Goal: Task Accomplishment & Management: Use online tool/utility

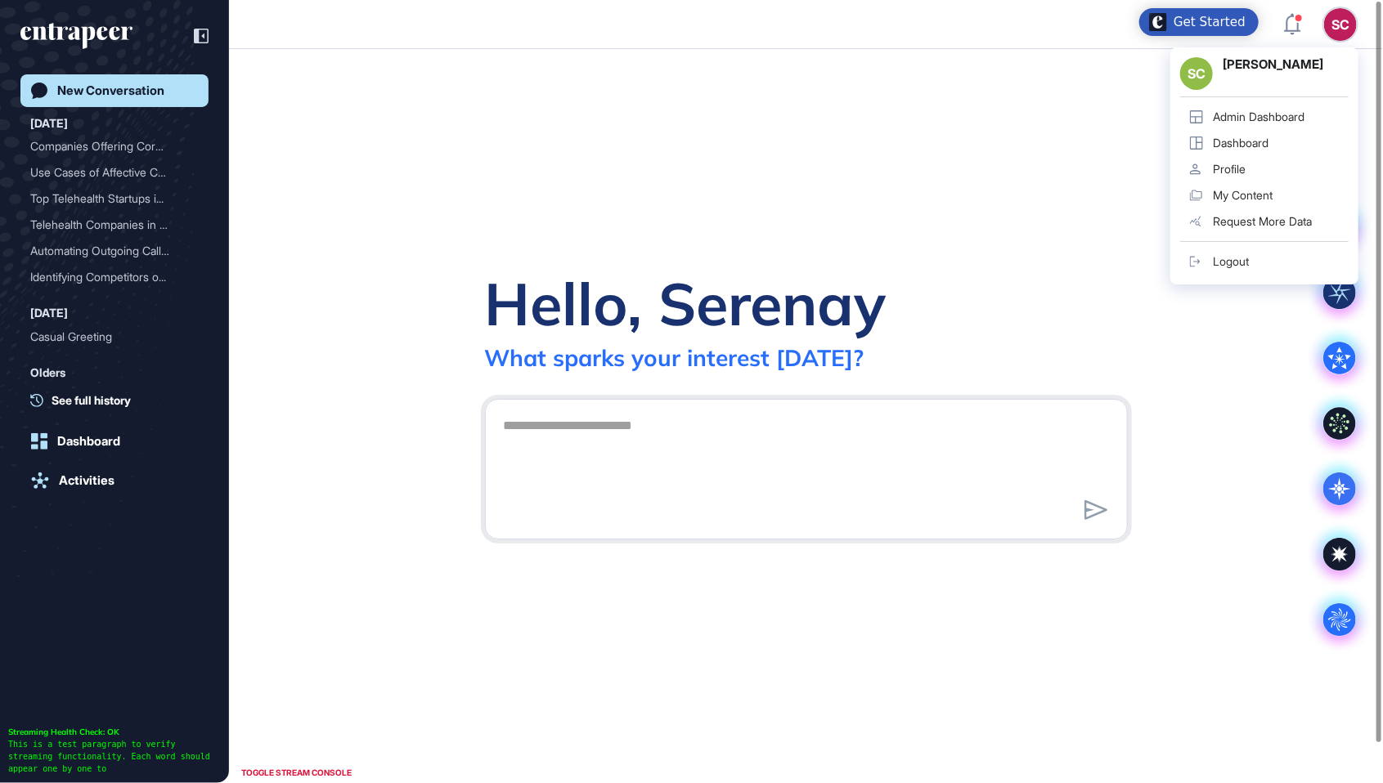
click at [1298, 113] on div "Admin Dashboard" at bounding box center [1259, 116] width 92 height 13
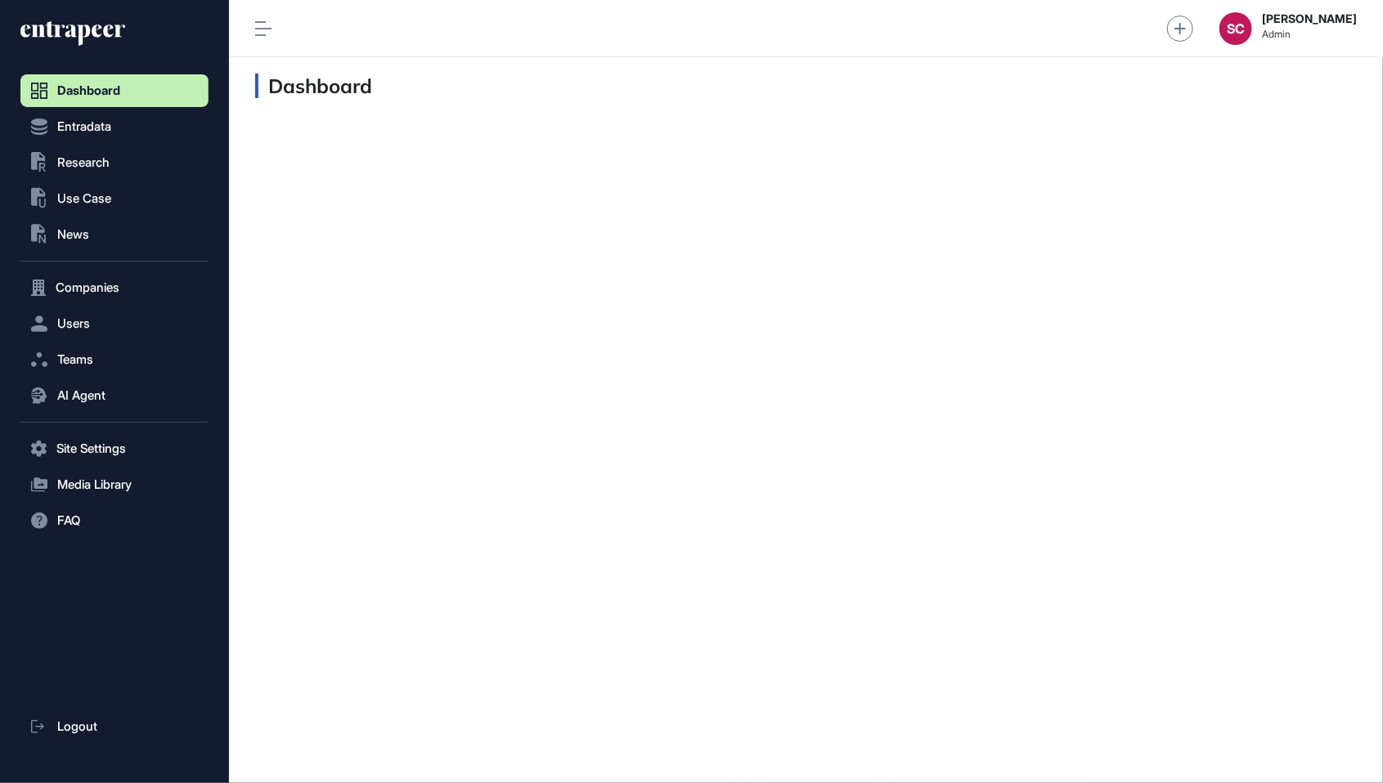
scroll to position [1, 1]
click at [110, 241] on button ".st0{fill:currentColor} News" at bounding box center [114, 234] width 188 height 33
click at [101, 275] on span "News List" at bounding box center [78, 268] width 51 height 13
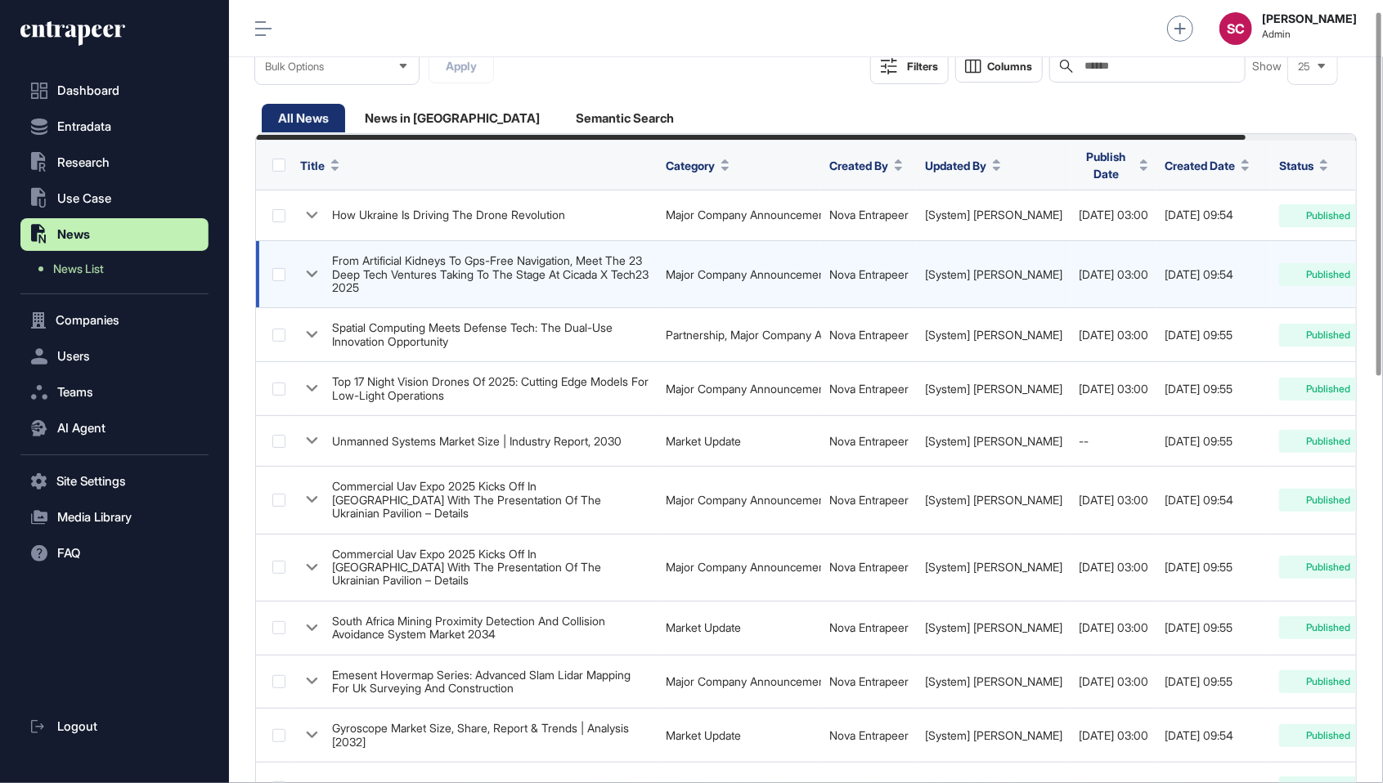
scroll to position [93, 0]
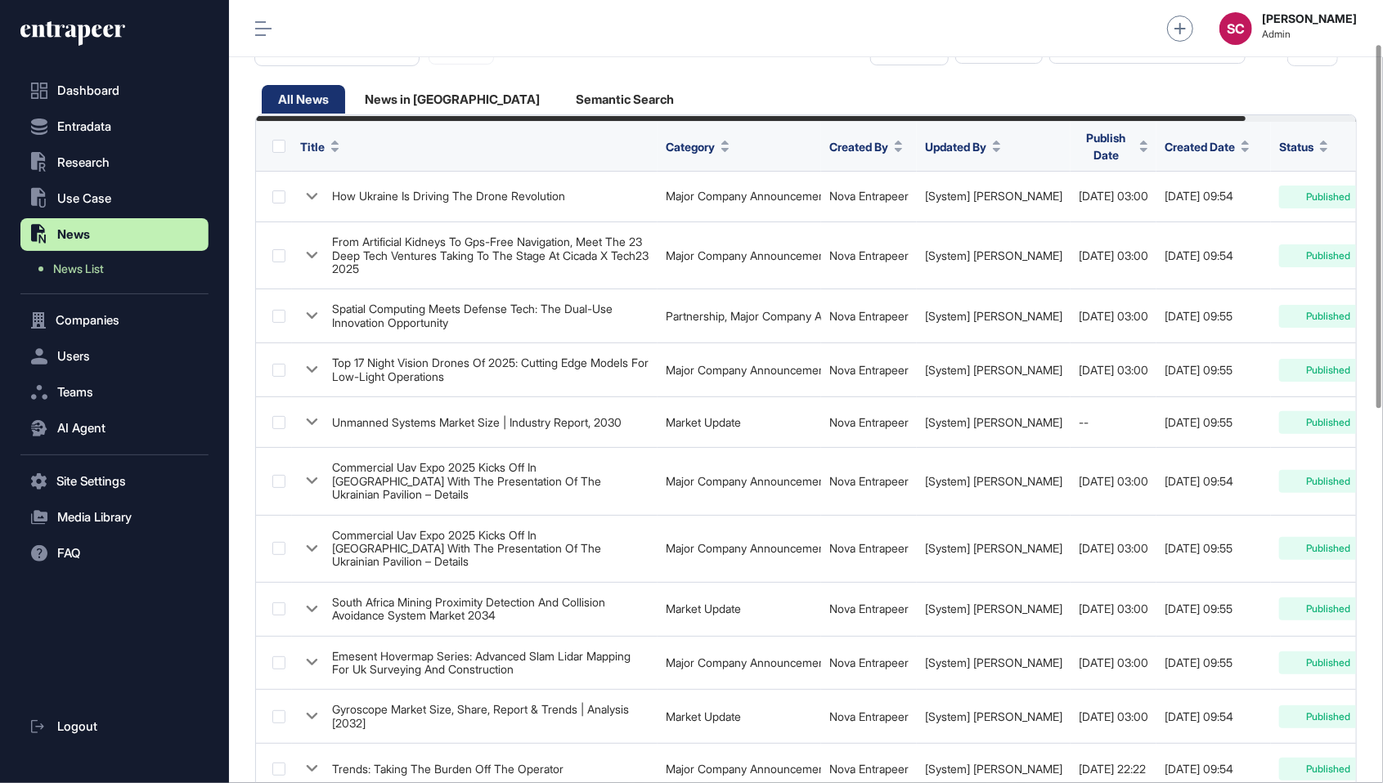
click at [1001, 149] on button "Updated By" at bounding box center [963, 146] width 76 height 17
click at [435, 101] on div "News in Queue" at bounding box center [452, 99] width 208 height 29
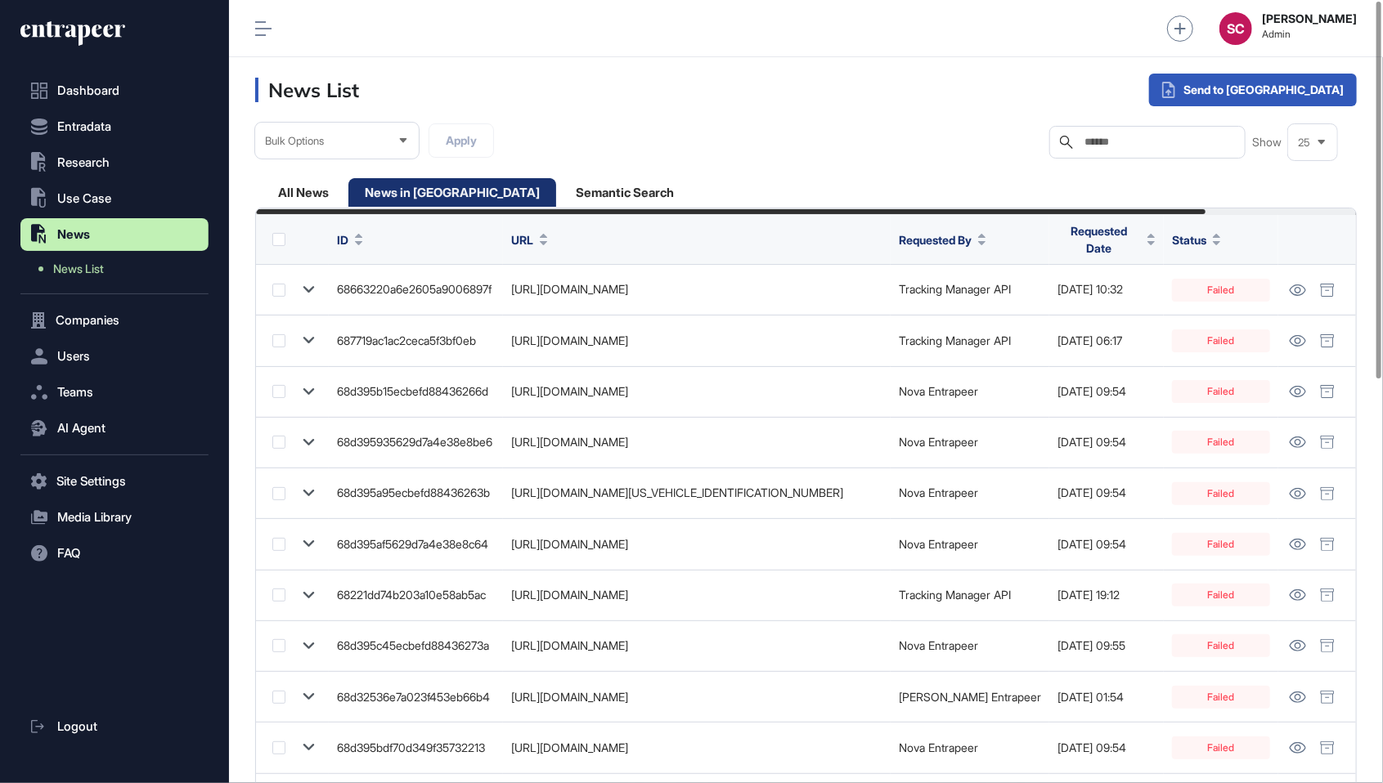
click at [1320, 154] on div "25" at bounding box center [1312, 143] width 49 height 32
click at [913, 151] on div "Bulk Options Apply Search Show 25 5 10 25 50 100" at bounding box center [805, 157] width 1101 height 69
click at [1284, 91] on div "Send to Portia" at bounding box center [1253, 90] width 208 height 33
click at [1092, 236] on span "Requested Date" at bounding box center [1097, 239] width 83 height 34
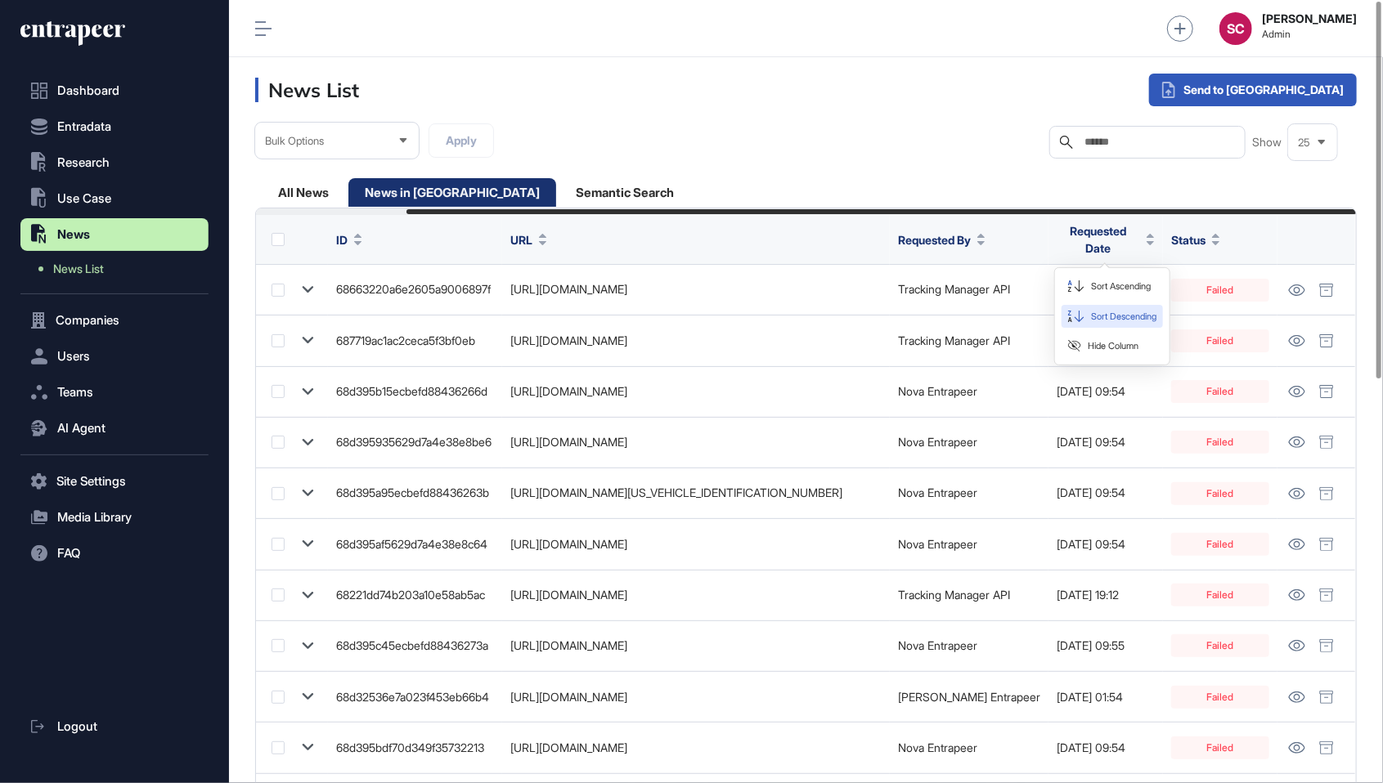
click at [1144, 307] on div "Sort Descending" at bounding box center [1111, 317] width 101 height 24
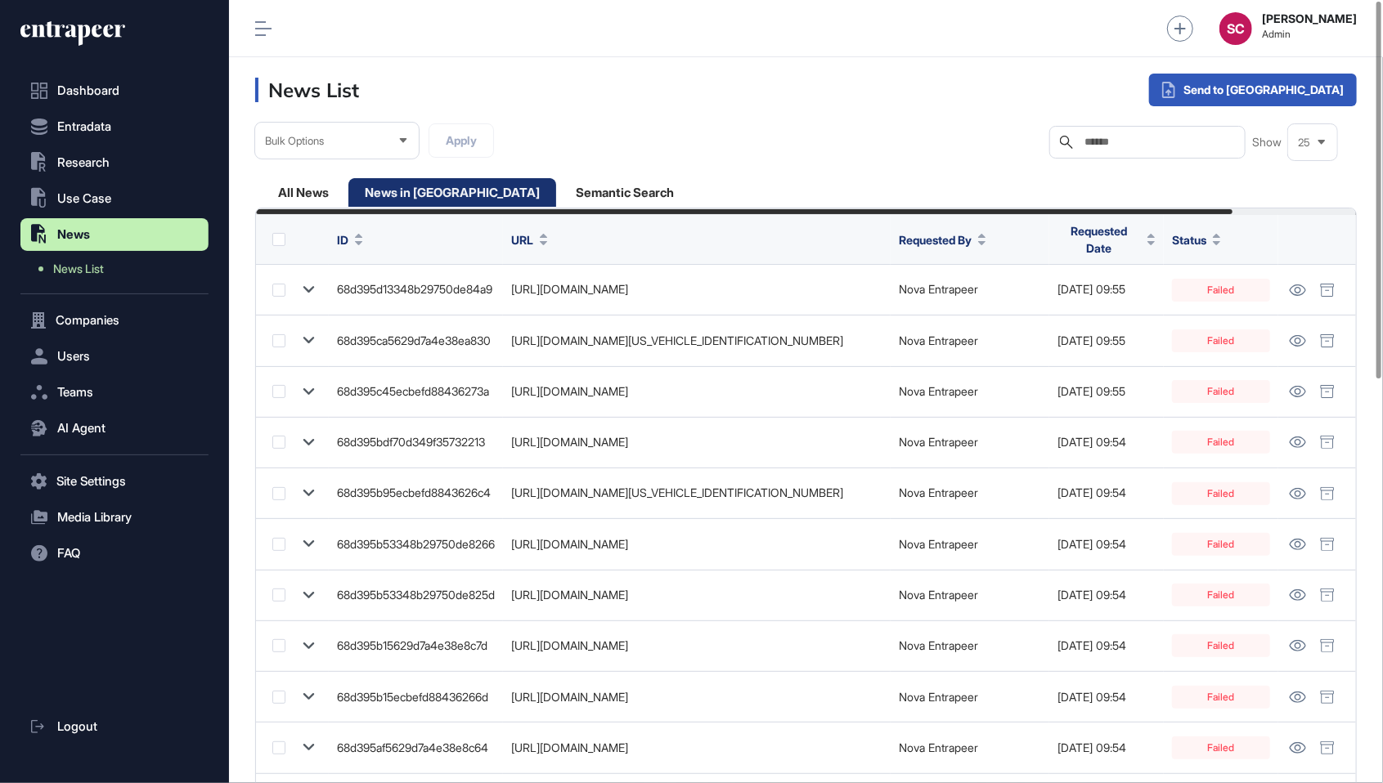
scroll to position [0, 140]
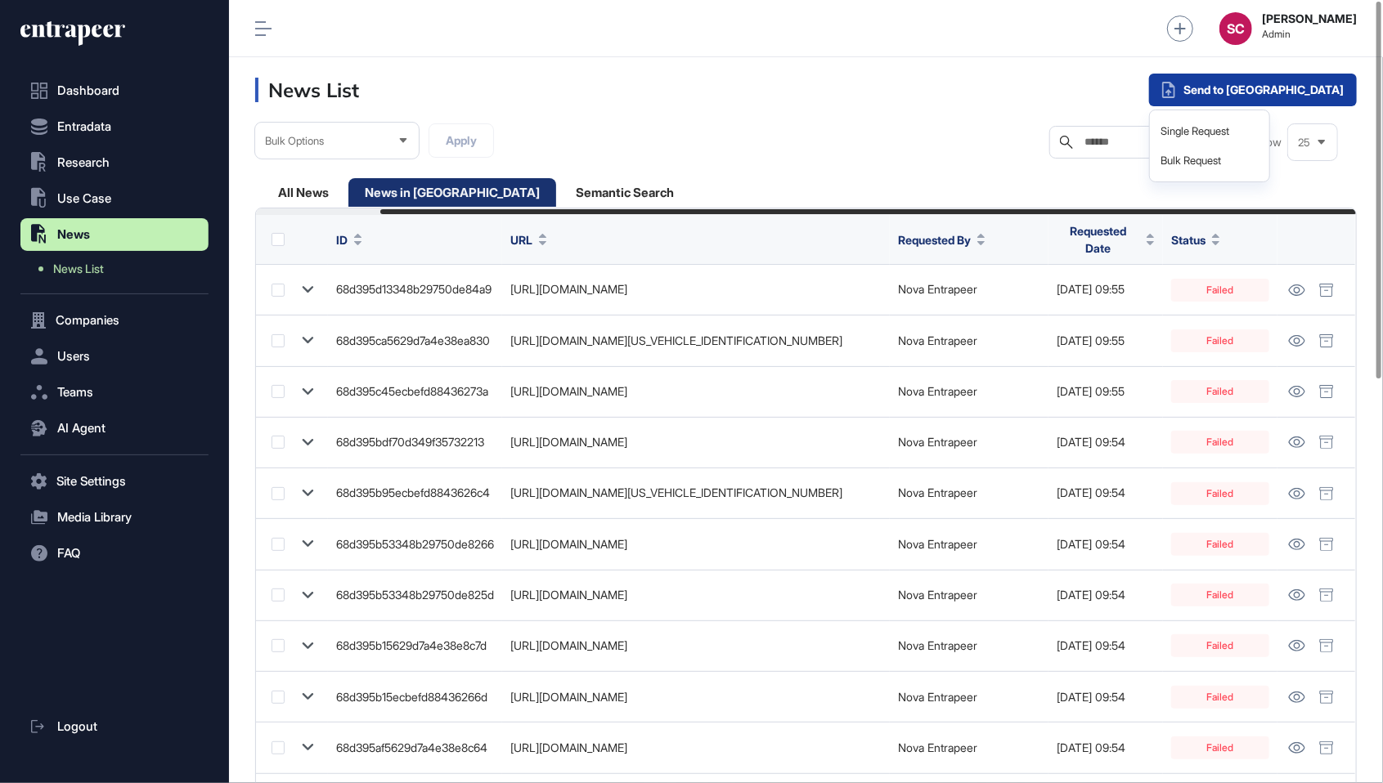
click at [1283, 82] on div "Send to Portia" at bounding box center [1253, 90] width 208 height 33
click at [1262, 130] on div "Single Request" at bounding box center [1209, 131] width 106 height 29
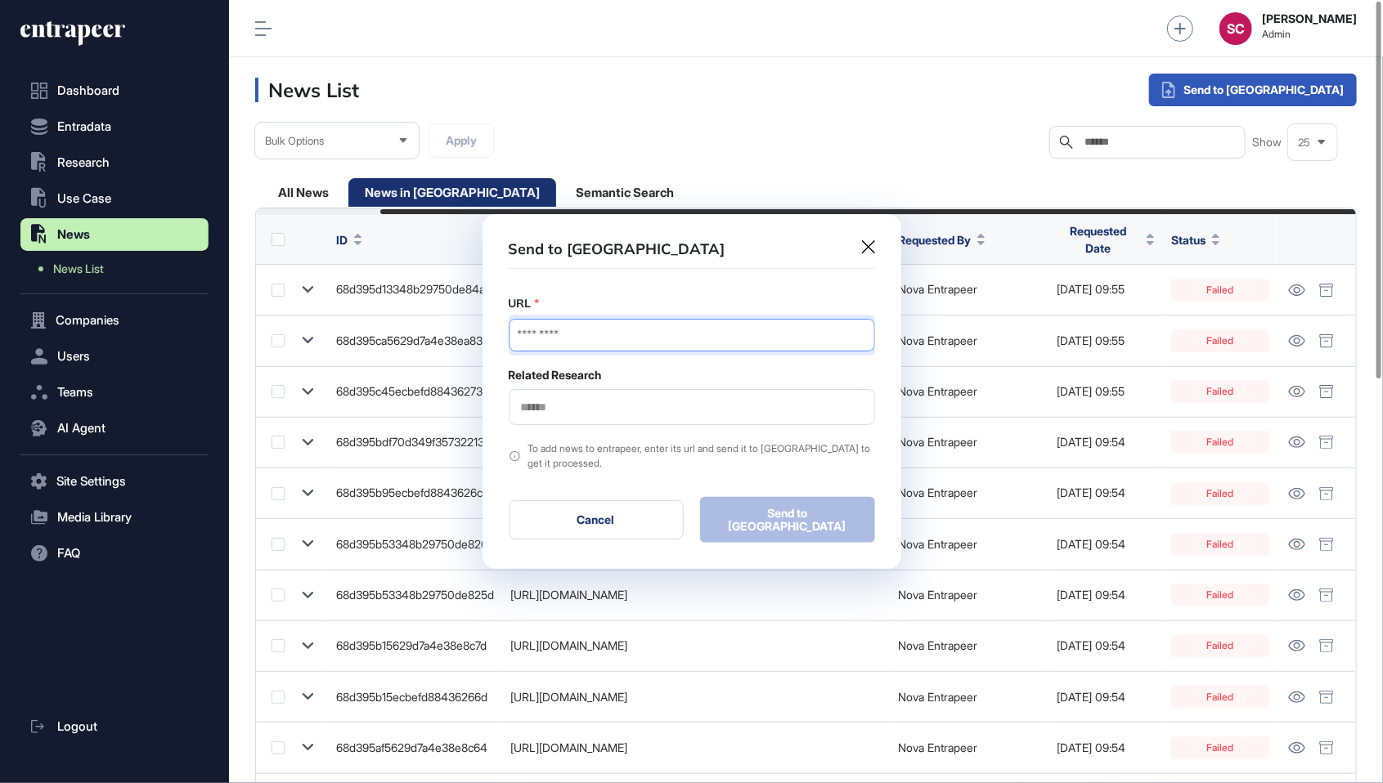
click at [693, 342] on input "URL" at bounding box center [692, 335] width 366 height 33
paste input "**********"
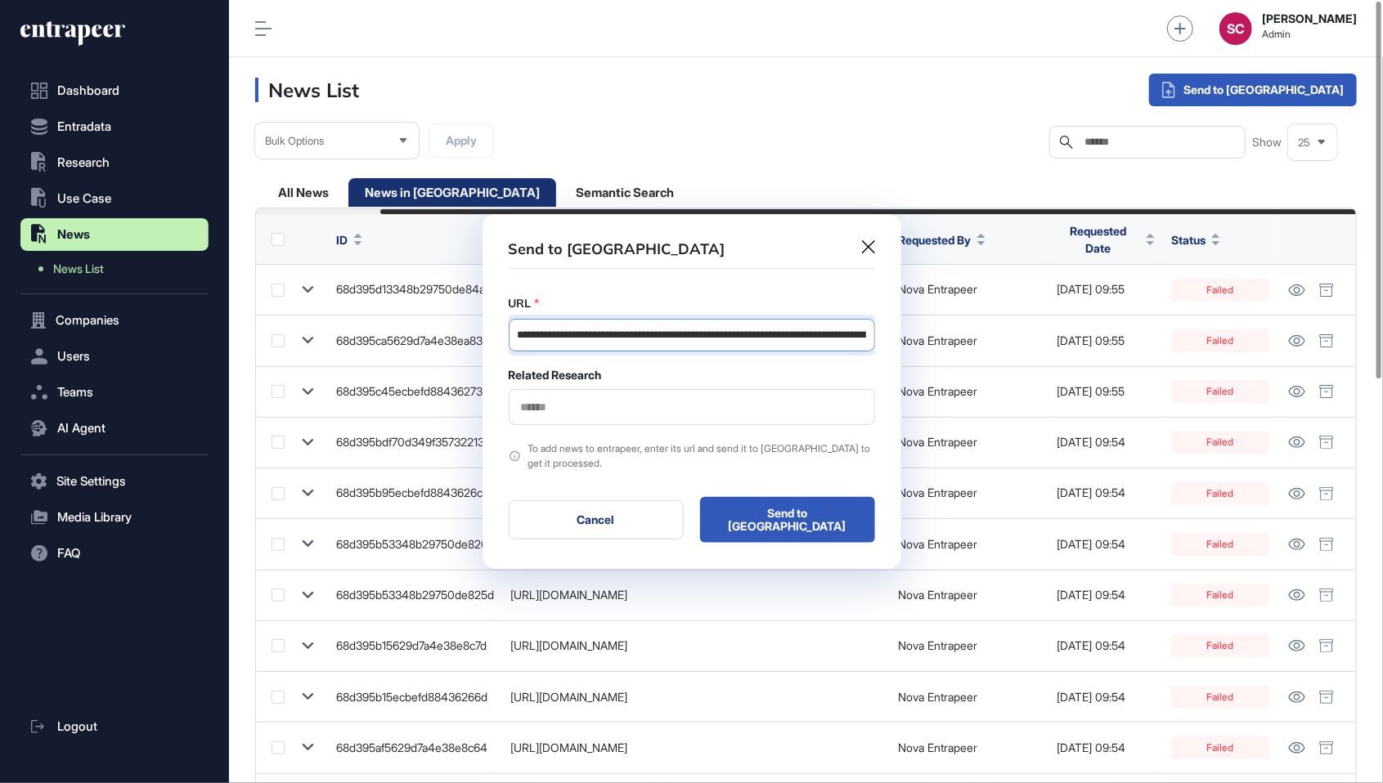
scroll to position [0, 321]
type input "**********"
click at [662, 421] on div at bounding box center [692, 407] width 366 height 36
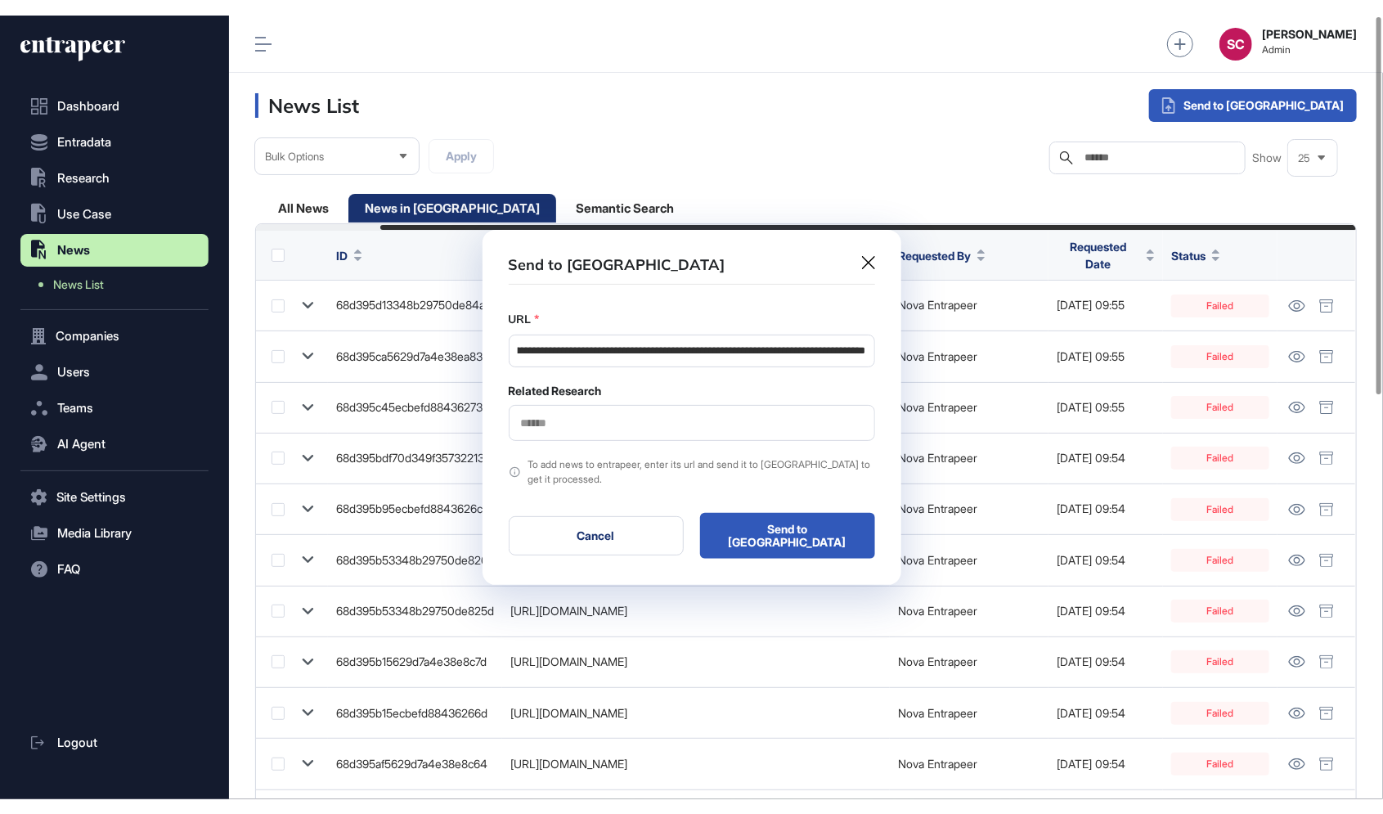
scroll to position [0, 0]
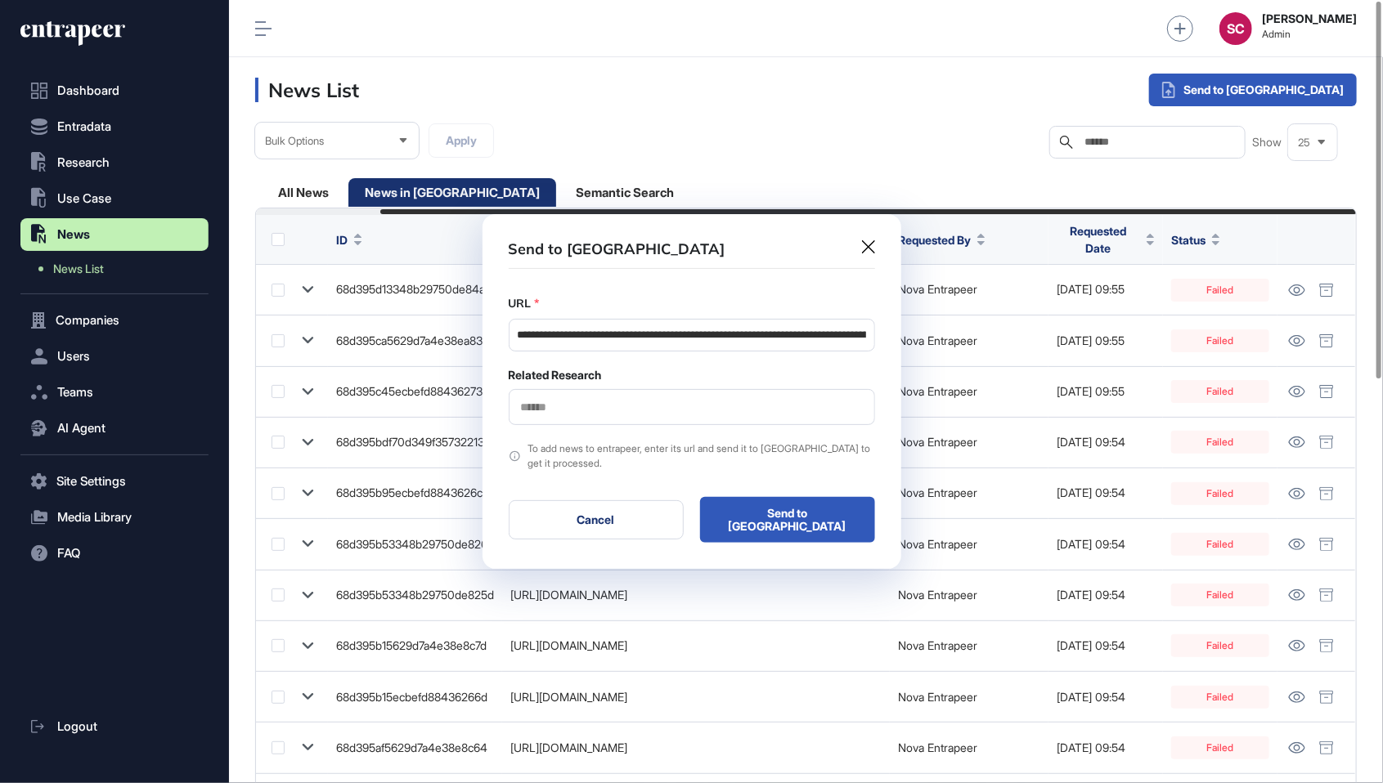
click at [659, 415] on input "text" at bounding box center [691, 408] width 345 height 14
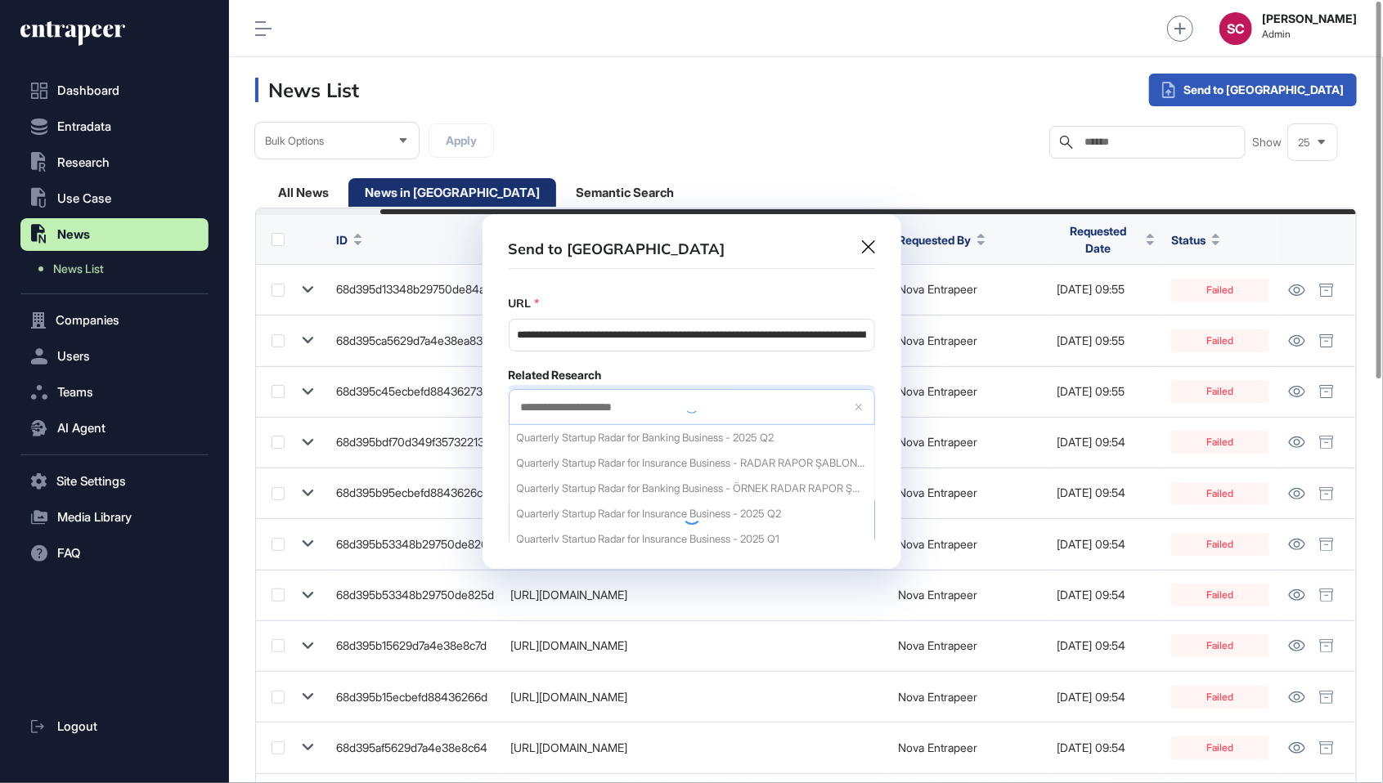
type input "**********"
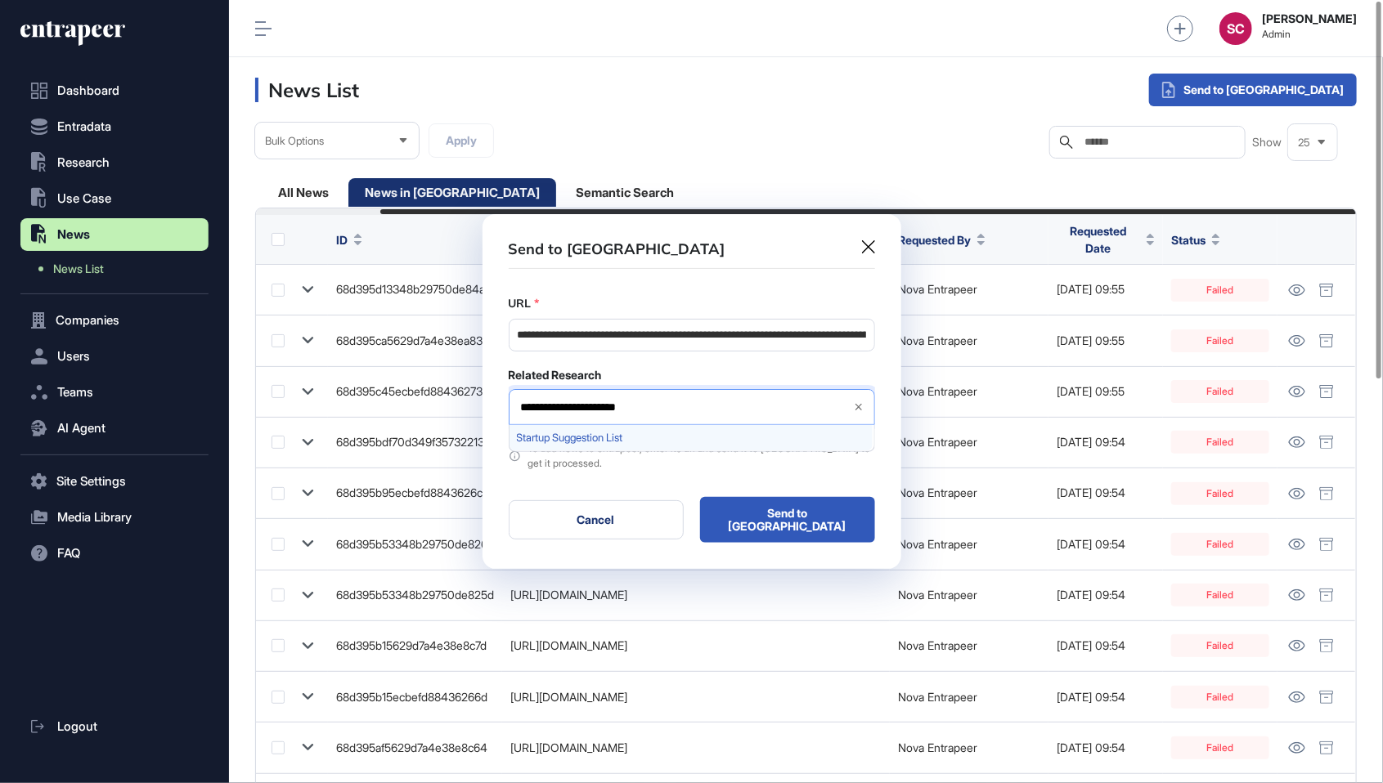
click at [657, 437] on span "Startup Suggestion List" at bounding box center [691, 438] width 348 height 12
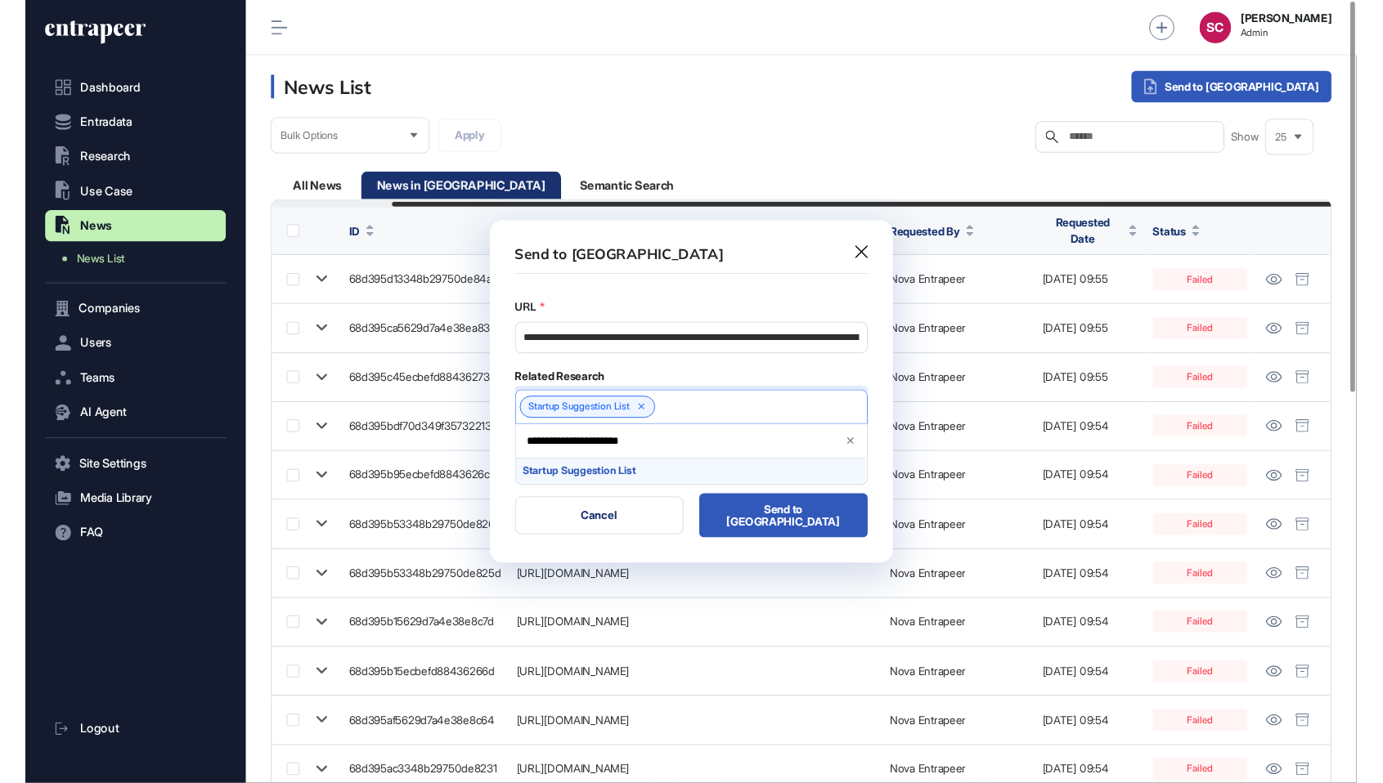
scroll to position [861, 187]
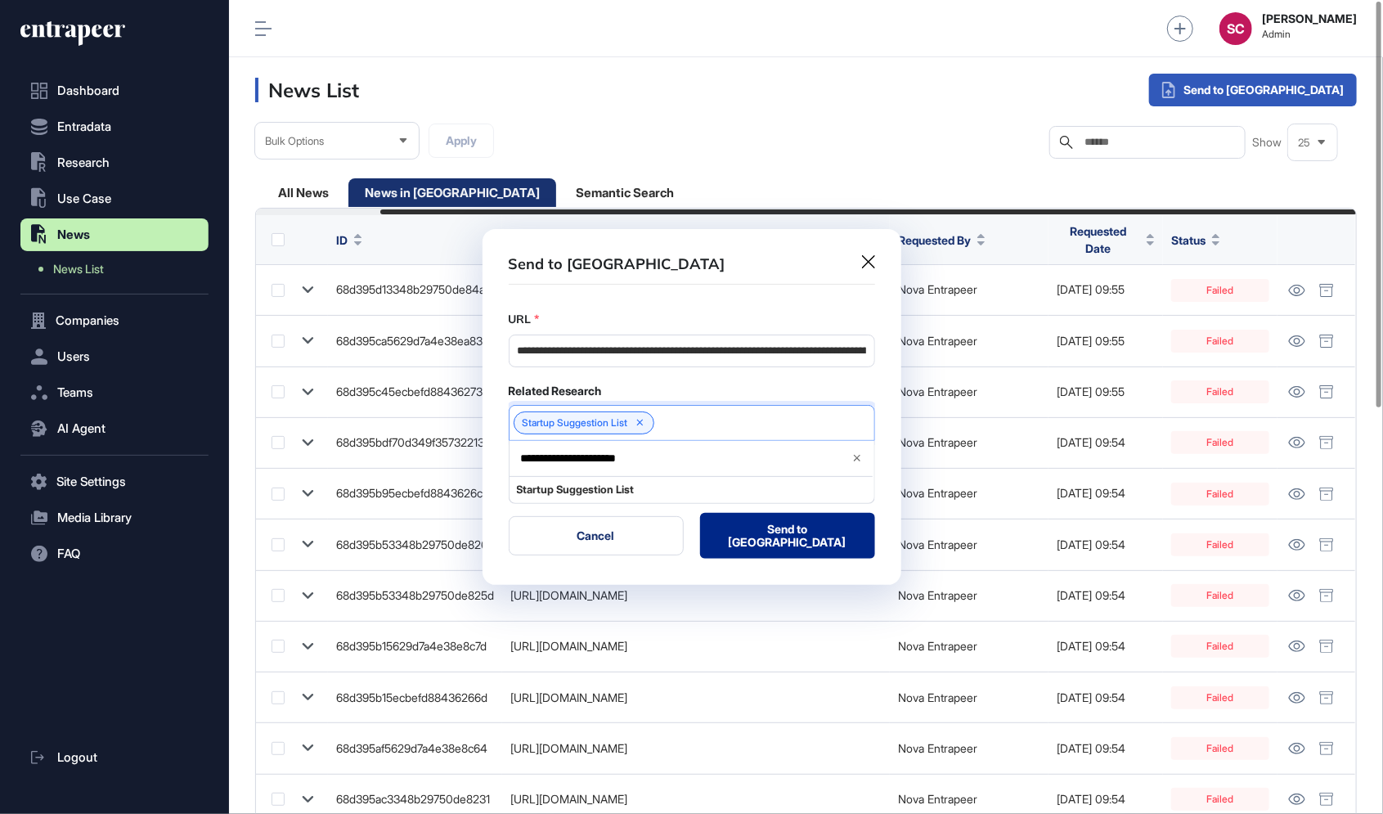
click at [776, 540] on button "Send to Portia" at bounding box center [787, 536] width 175 height 46
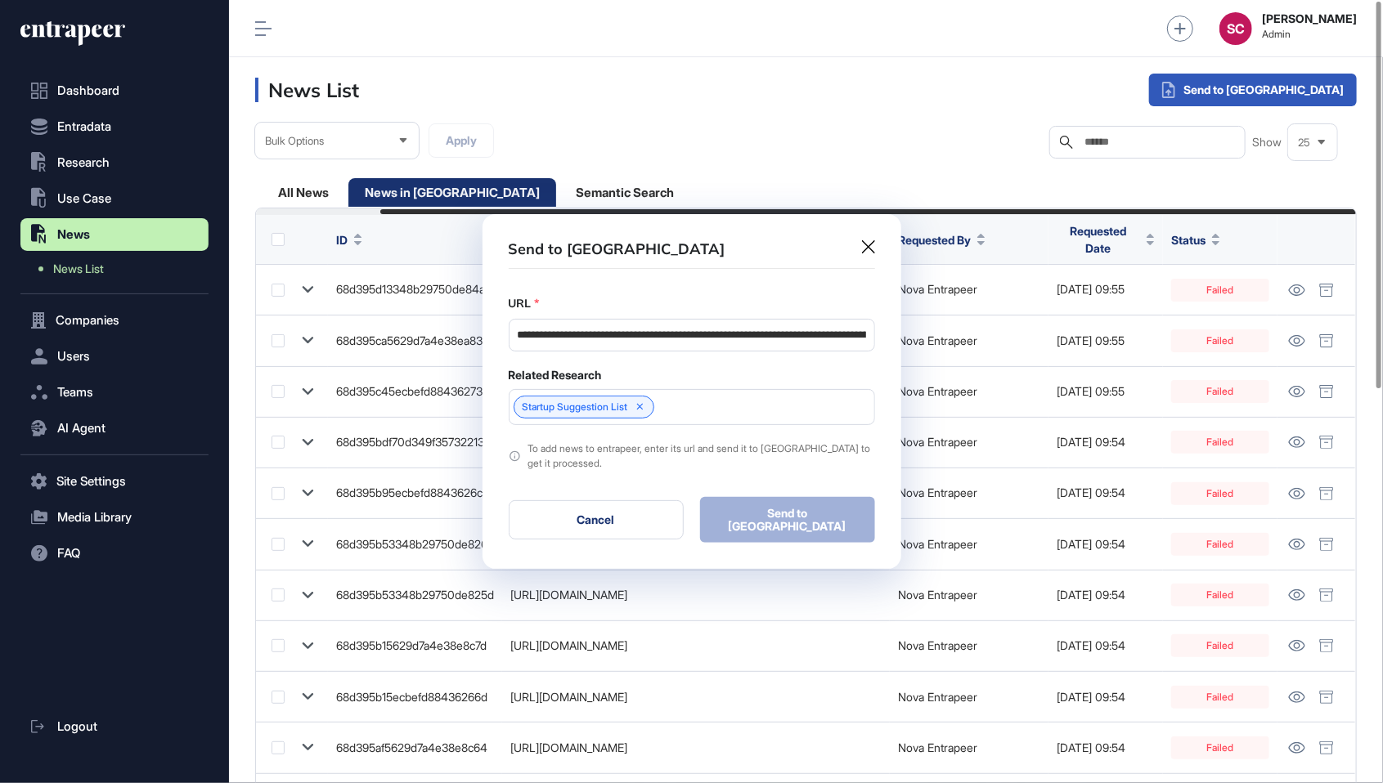
scroll to position [863, 1154]
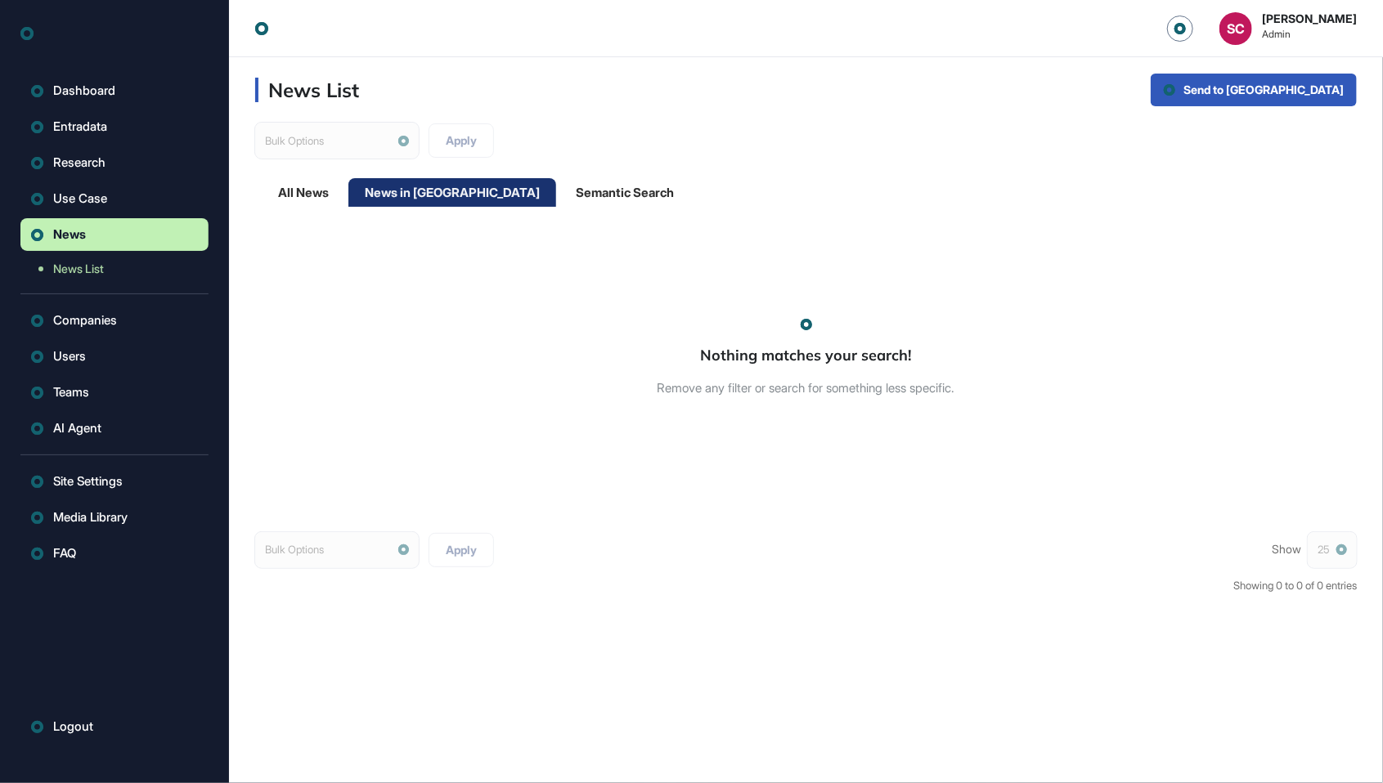
scroll to position [1, 1]
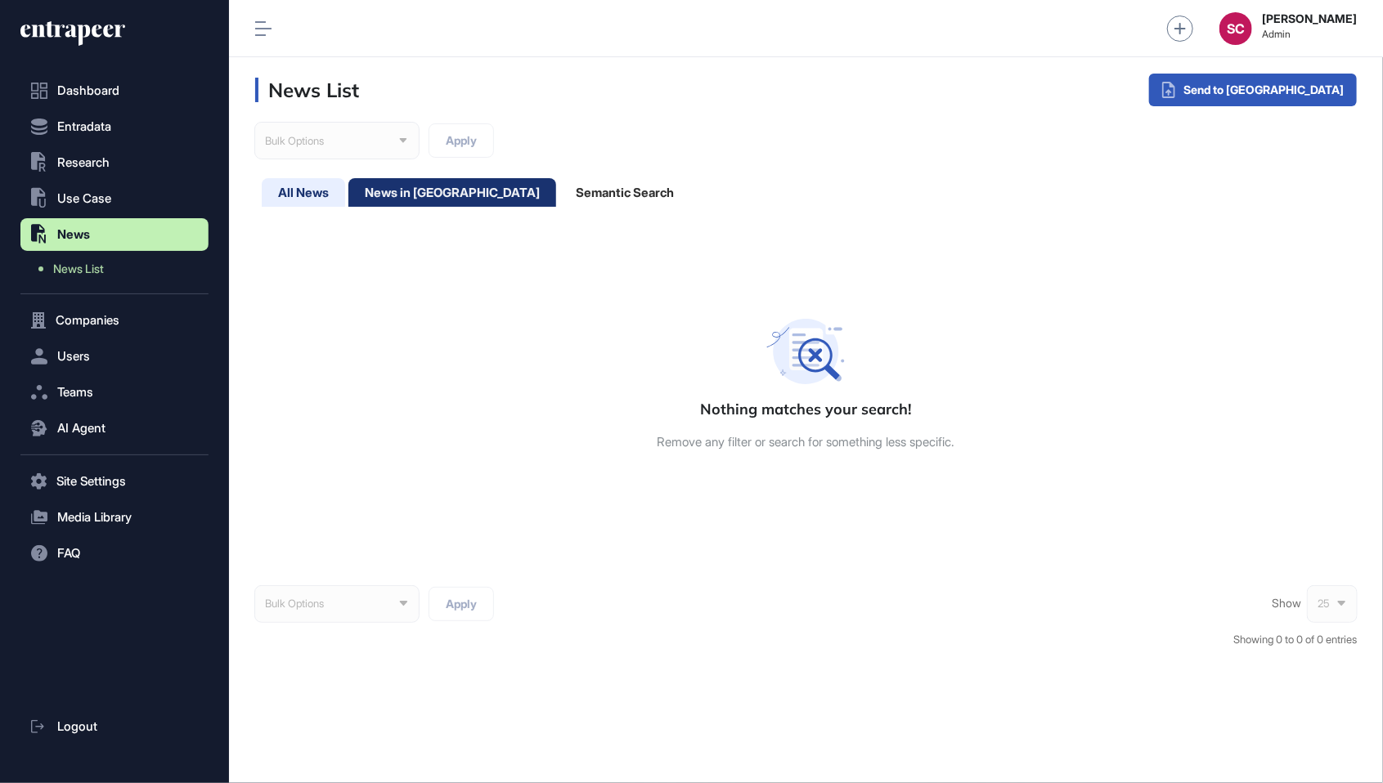
click at [302, 187] on div "All News" at bounding box center [303, 192] width 83 height 29
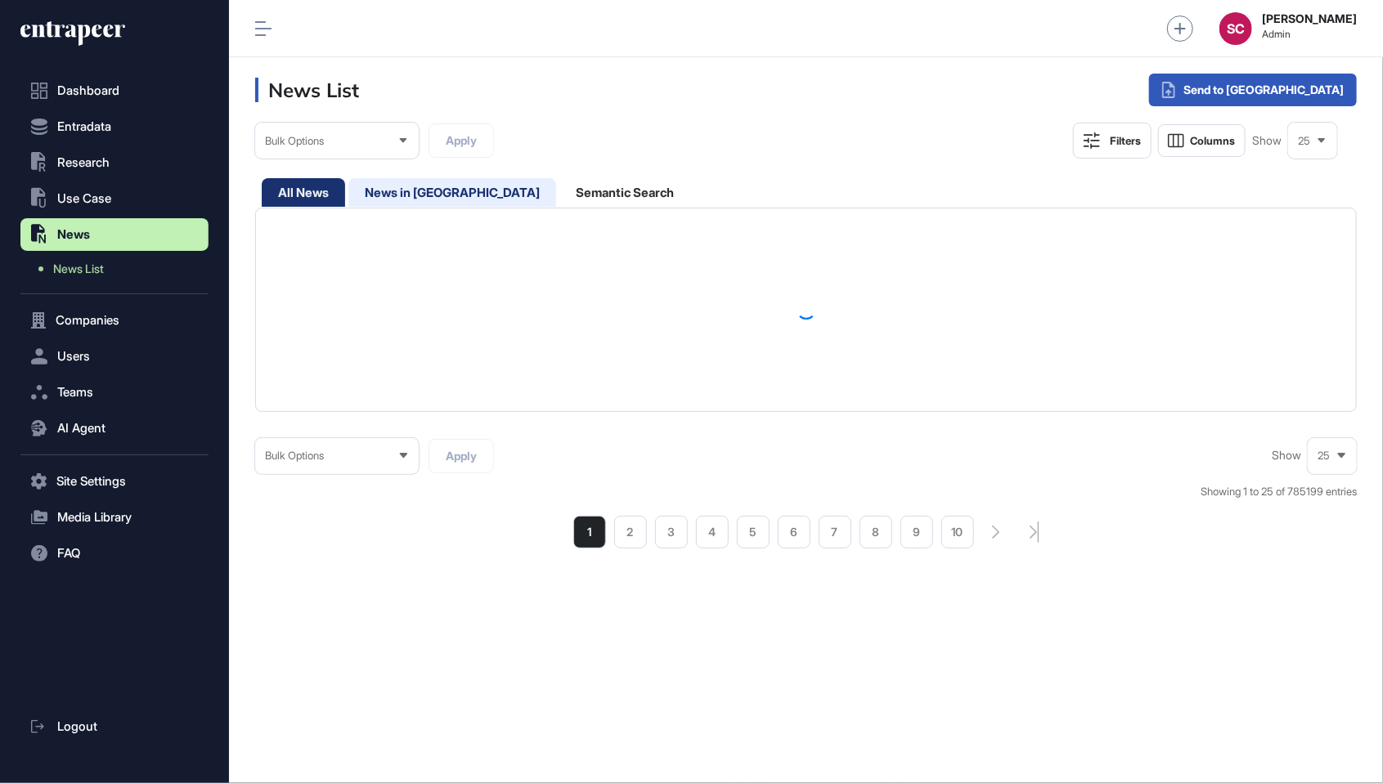
click at [421, 197] on div "News in [GEOGRAPHIC_DATA]" at bounding box center [452, 192] width 208 height 29
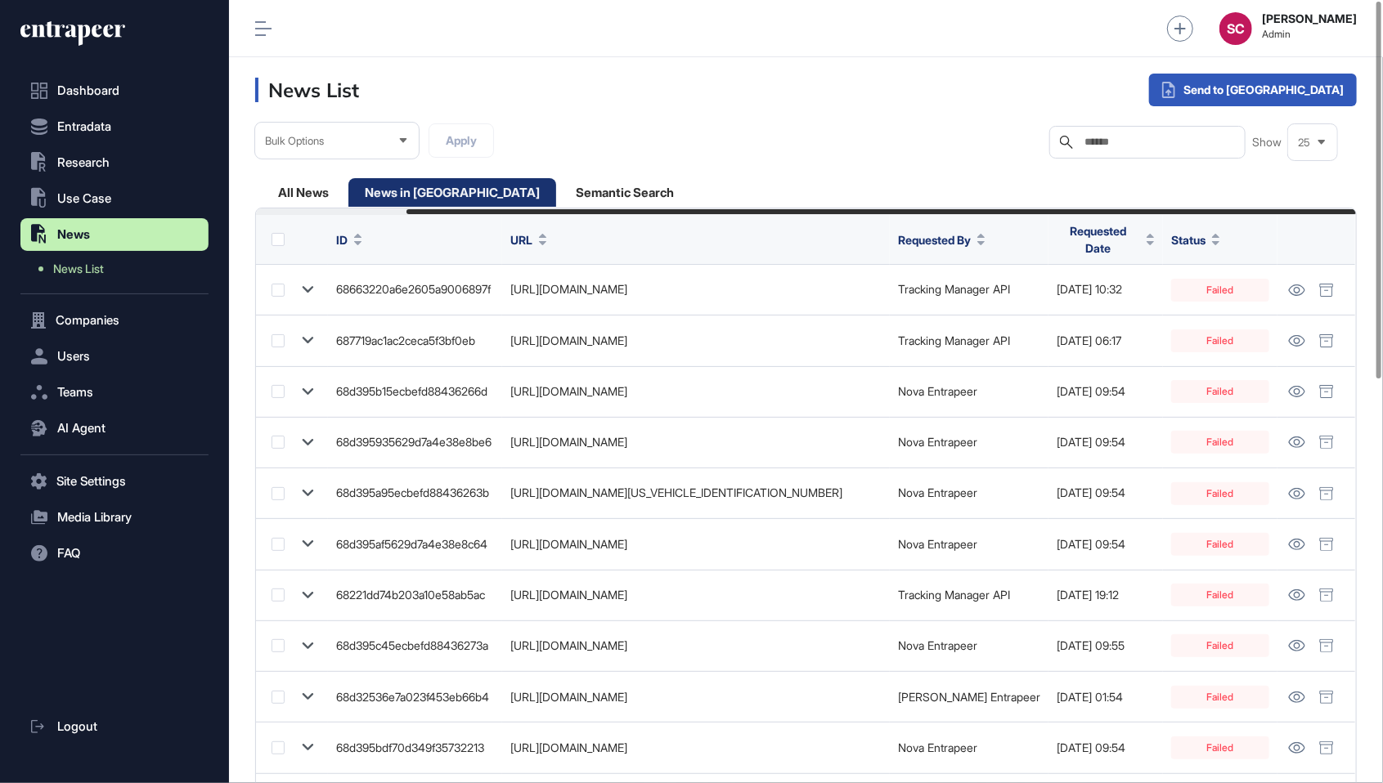
scroll to position [831, 187]
click at [314, 188] on div "All News" at bounding box center [303, 192] width 83 height 29
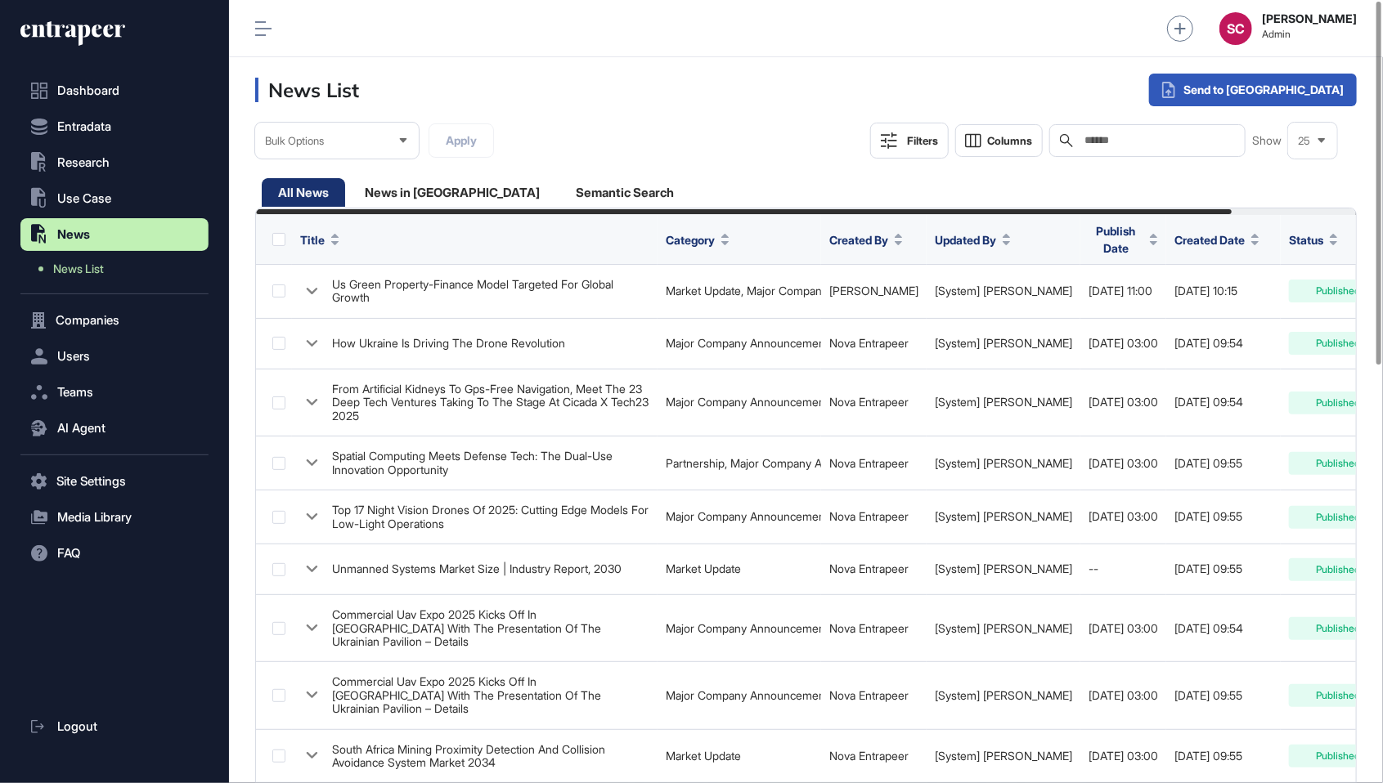
scroll to position [0, 141]
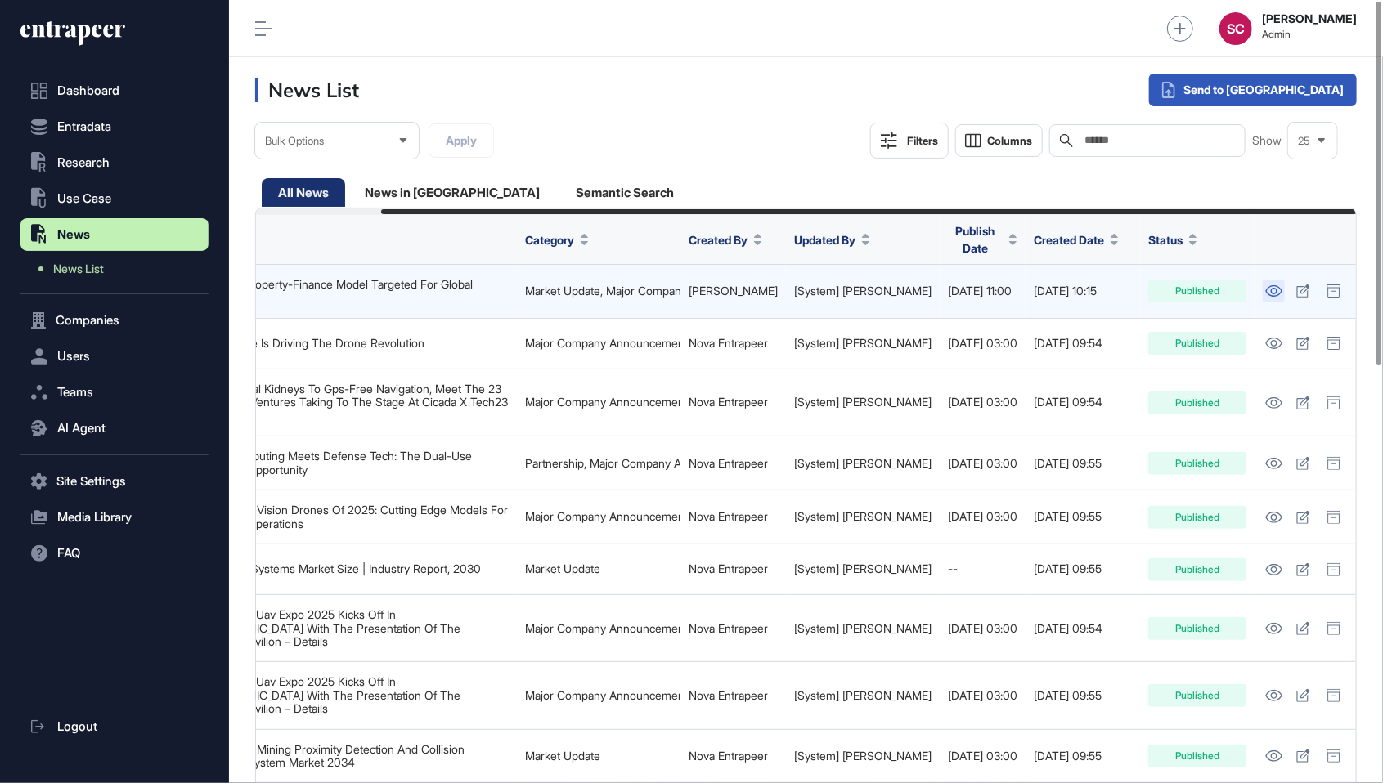
click at [1271, 286] on icon at bounding box center [1273, 290] width 17 height 11
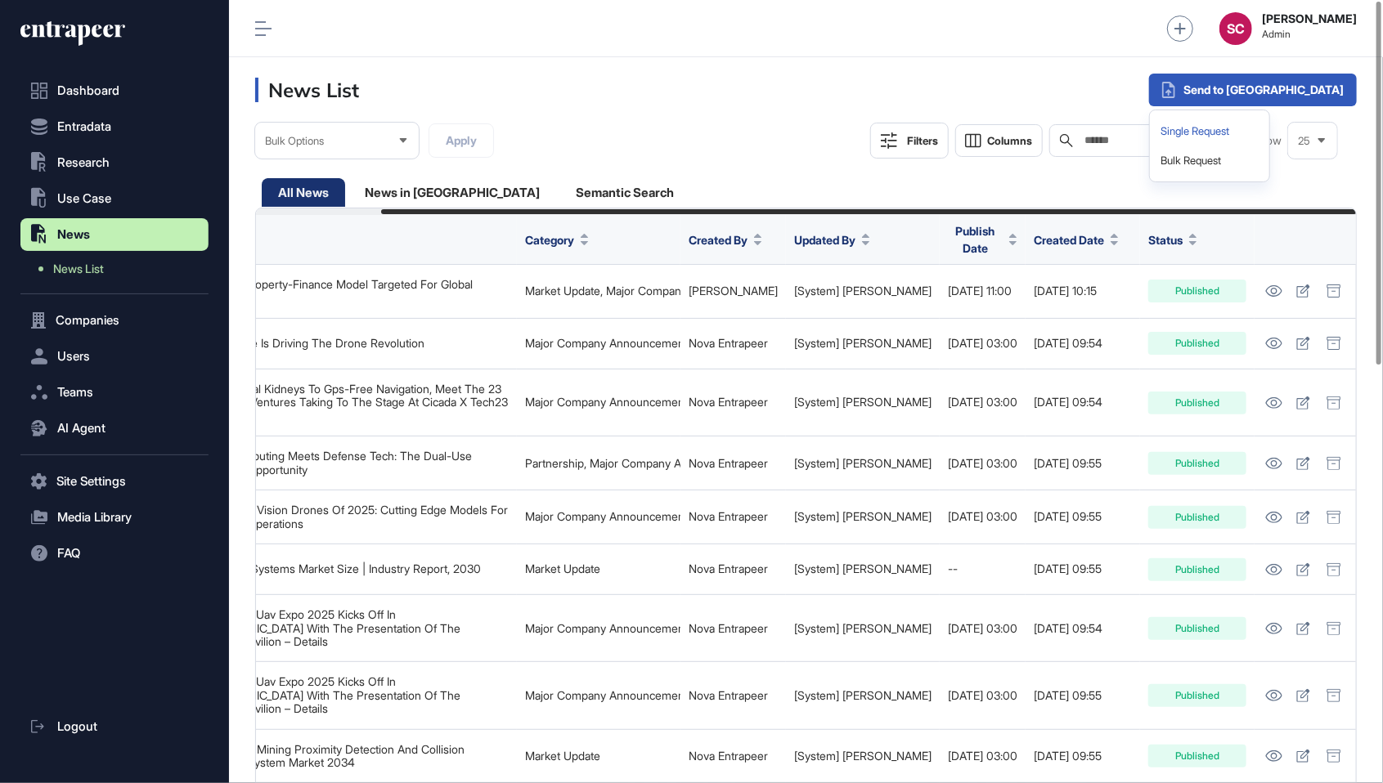
click at [1262, 141] on div "Single Request" at bounding box center [1209, 131] width 106 height 29
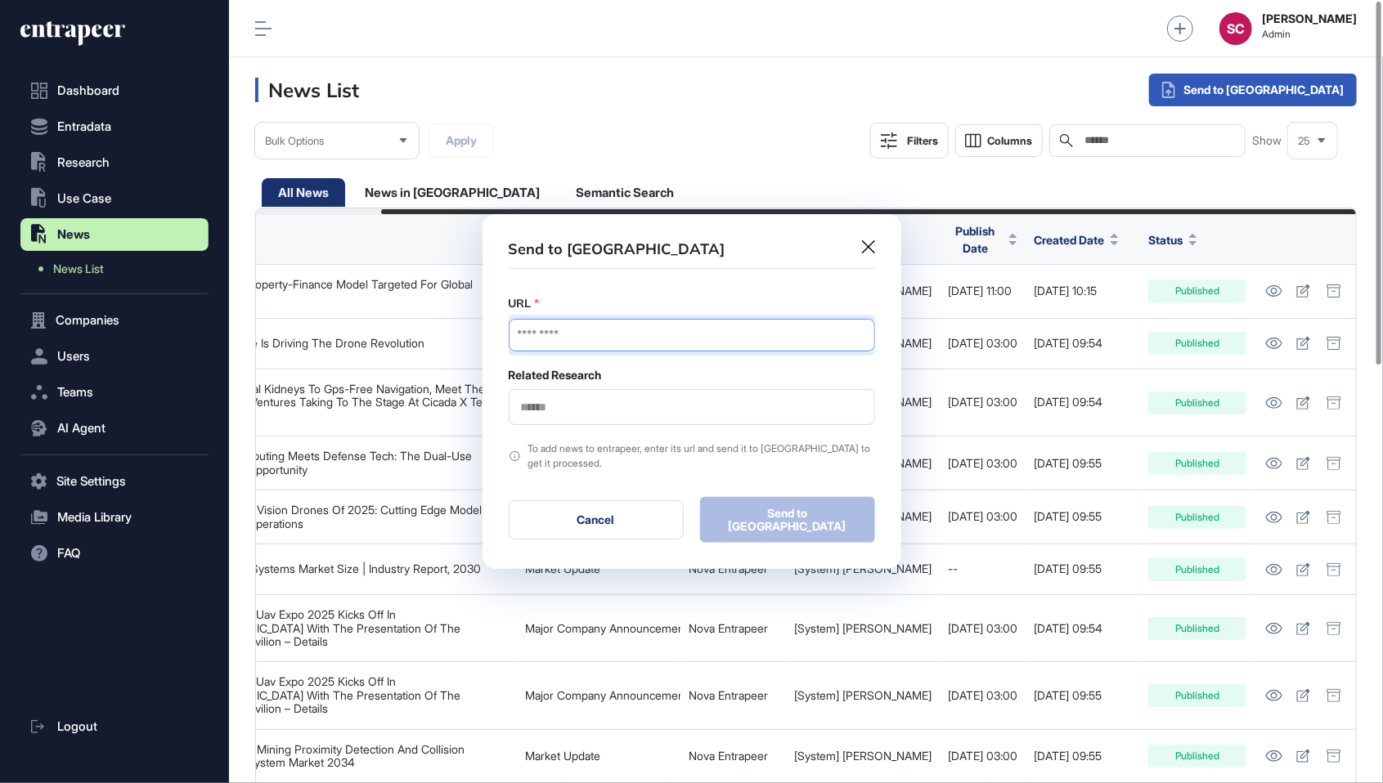
click at [627, 332] on input "URL" at bounding box center [692, 335] width 366 height 33
paste input "**********"
type input "**********"
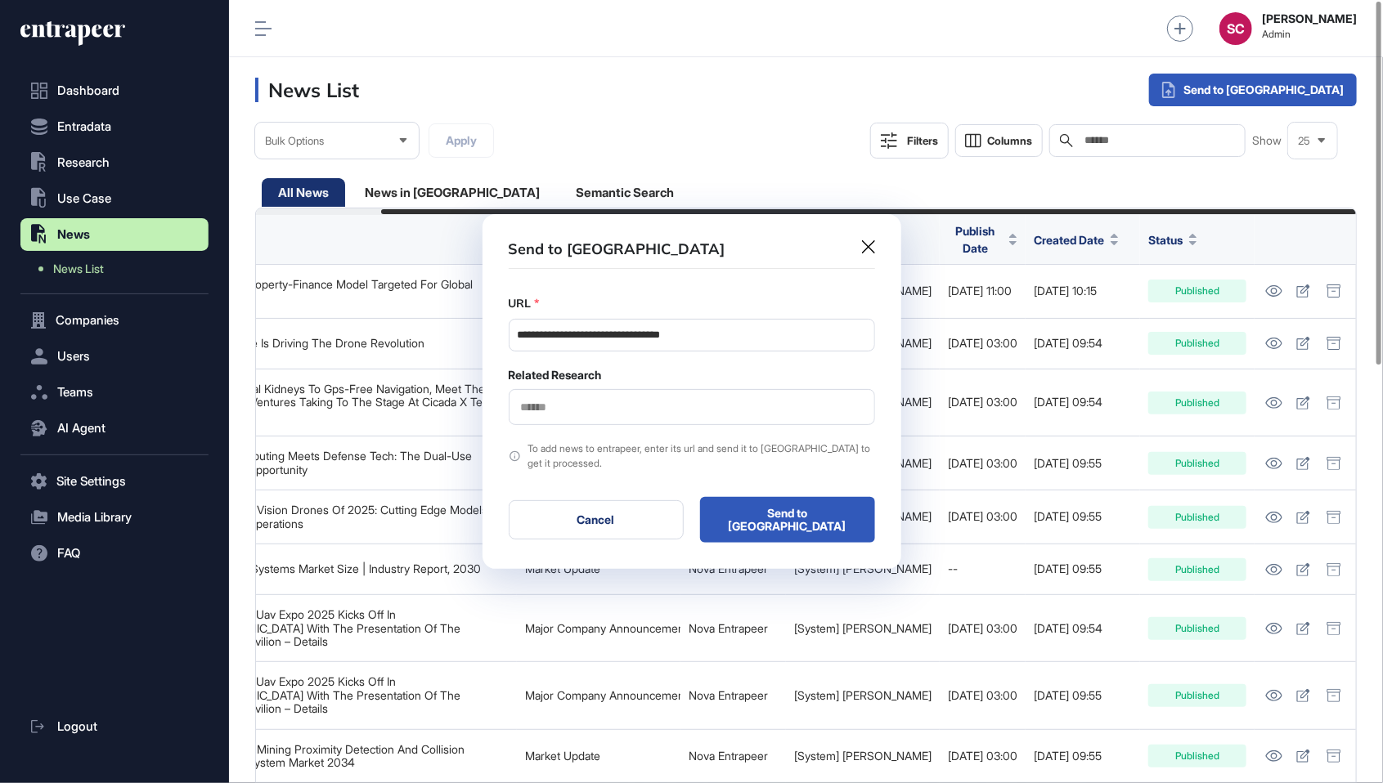
click at [617, 413] on input "text" at bounding box center [691, 408] width 345 height 14
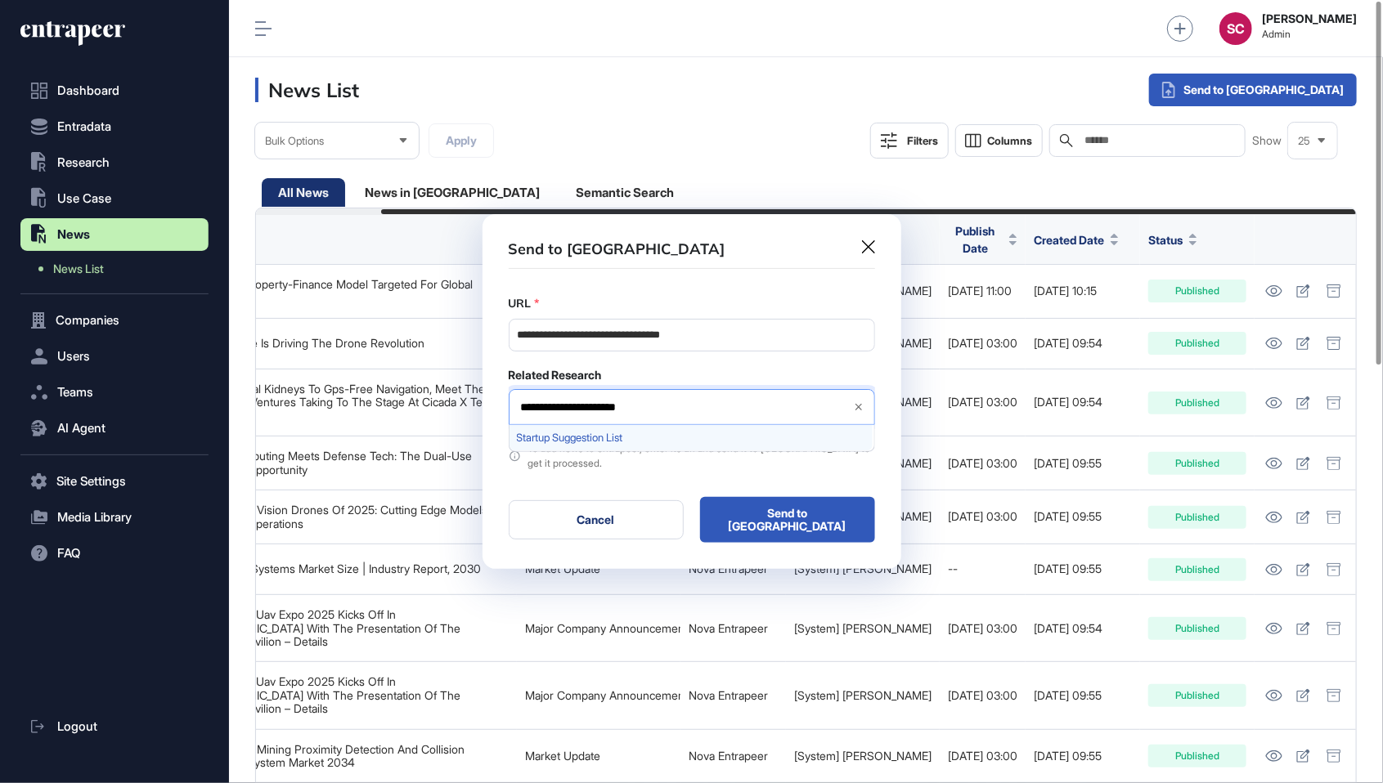
type input "**********"
click at [707, 443] on span "Startup Suggestion List" at bounding box center [691, 438] width 348 height 12
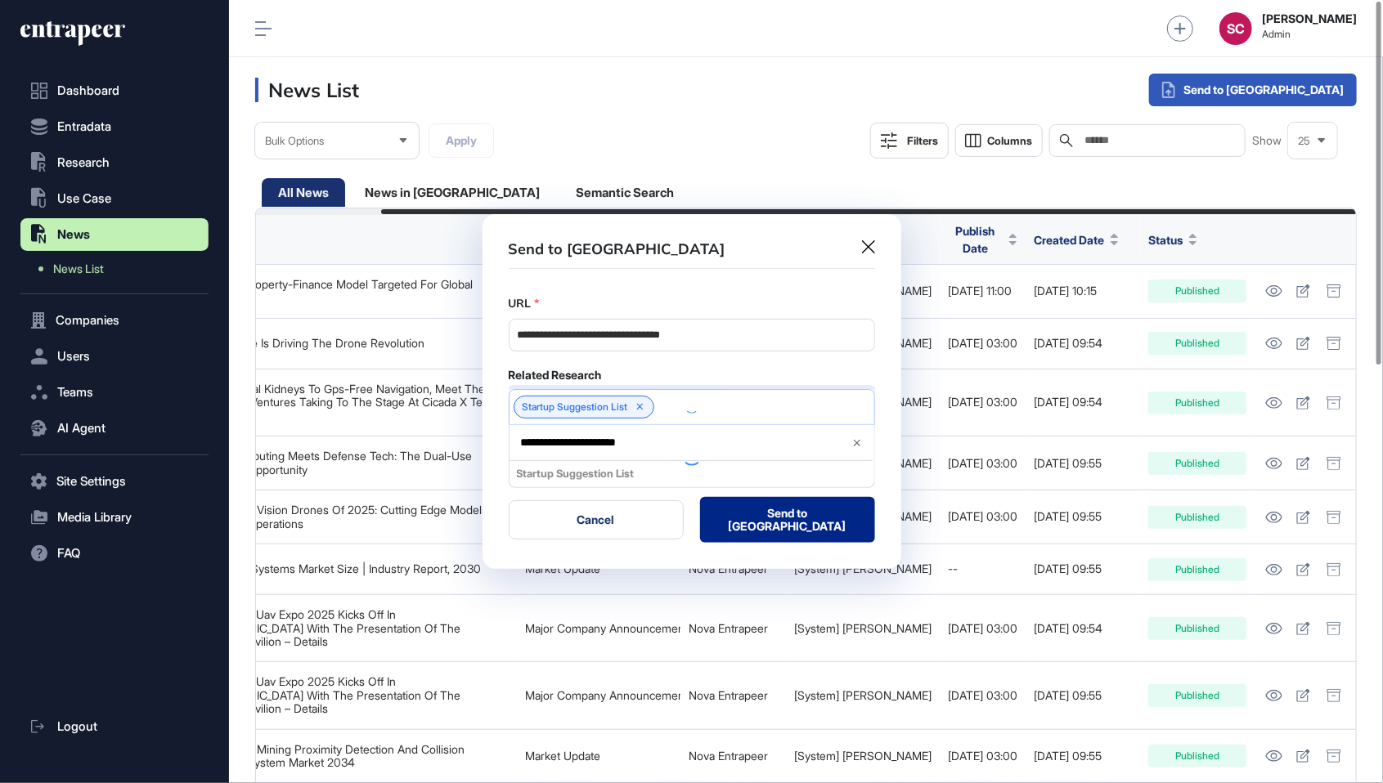
click at [789, 516] on button "Send to Portia" at bounding box center [787, 520] width 175 height 46
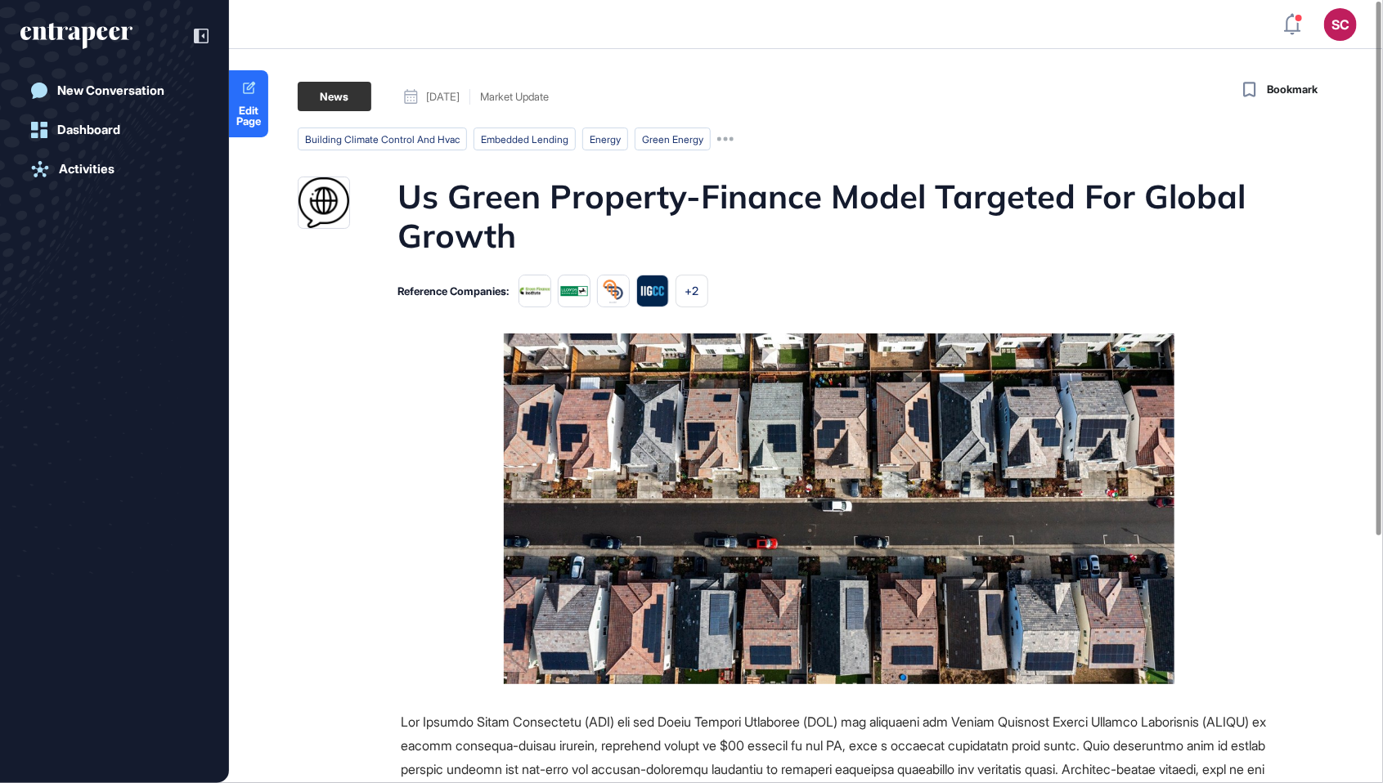
click at [1253, 352] on figure at bounding box center [839, 509] width 876 height 351
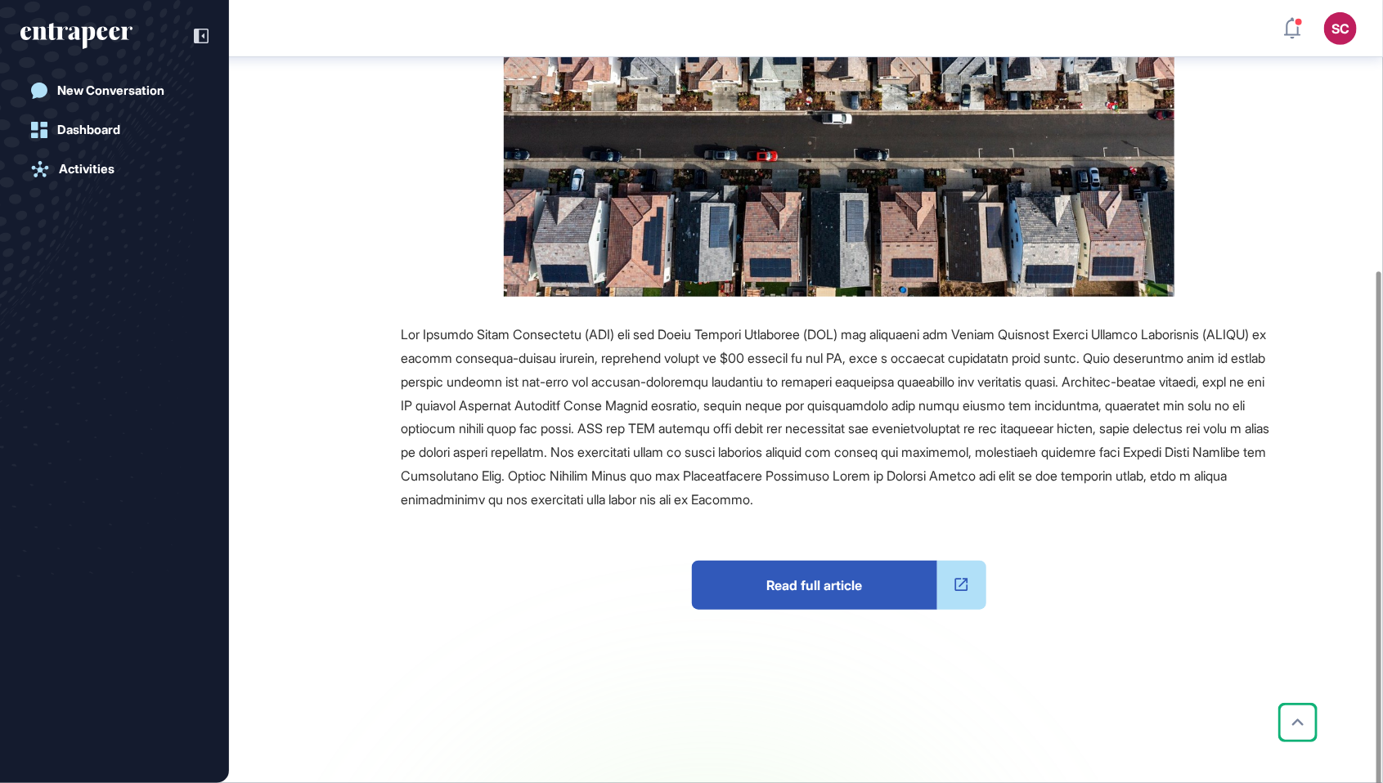
scroll to position [397, 0]
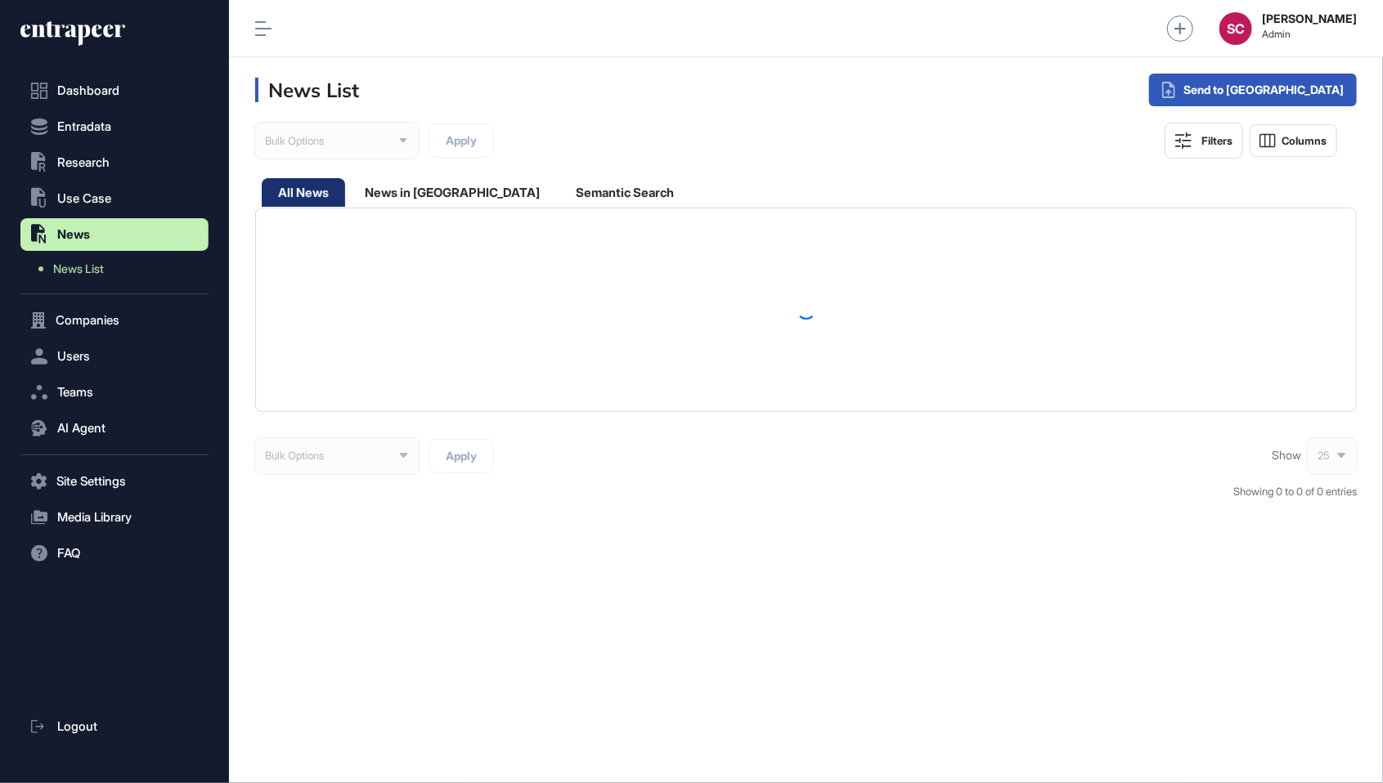
scroll to position [1, 1]
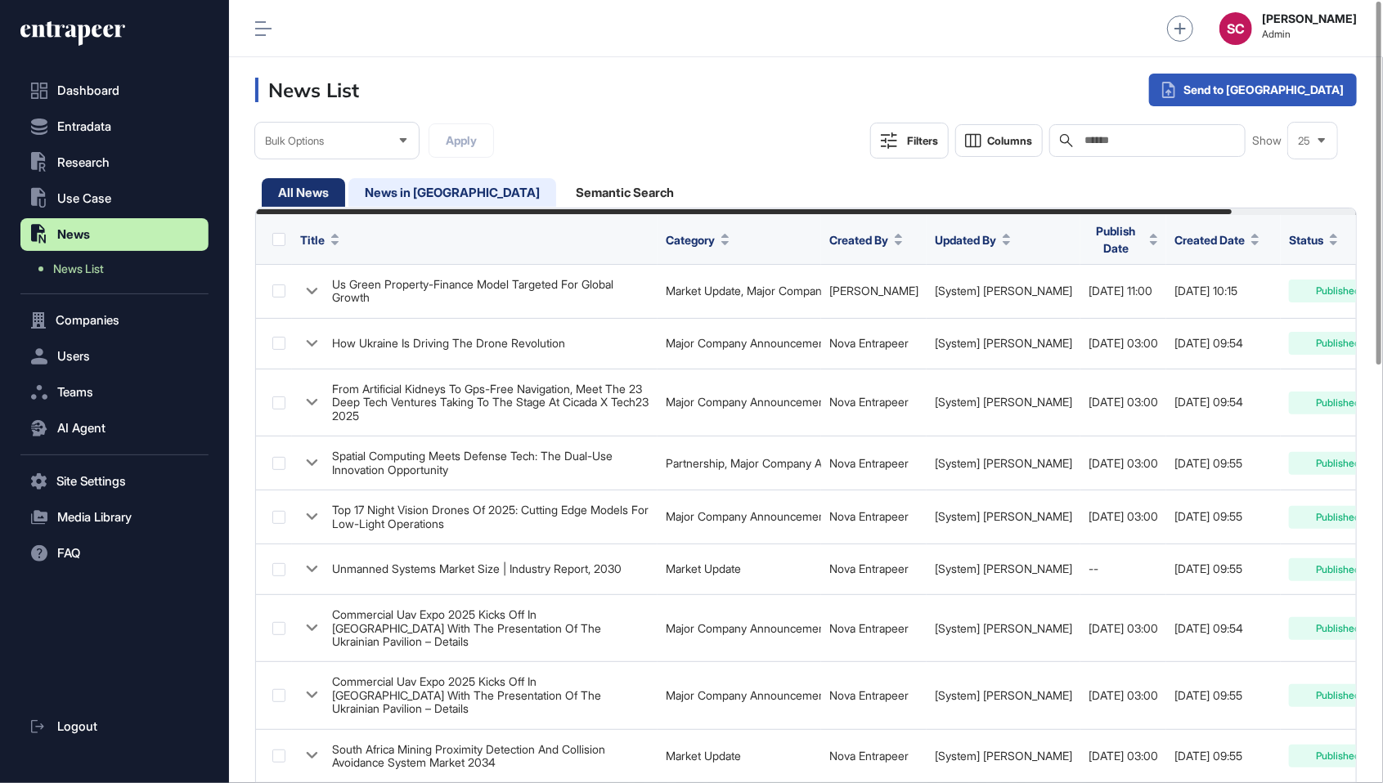
click at [432, 182] on div "News in [GEOGRAPHIC_DATA]" at bounding box center [452, 192] width 208 height 29
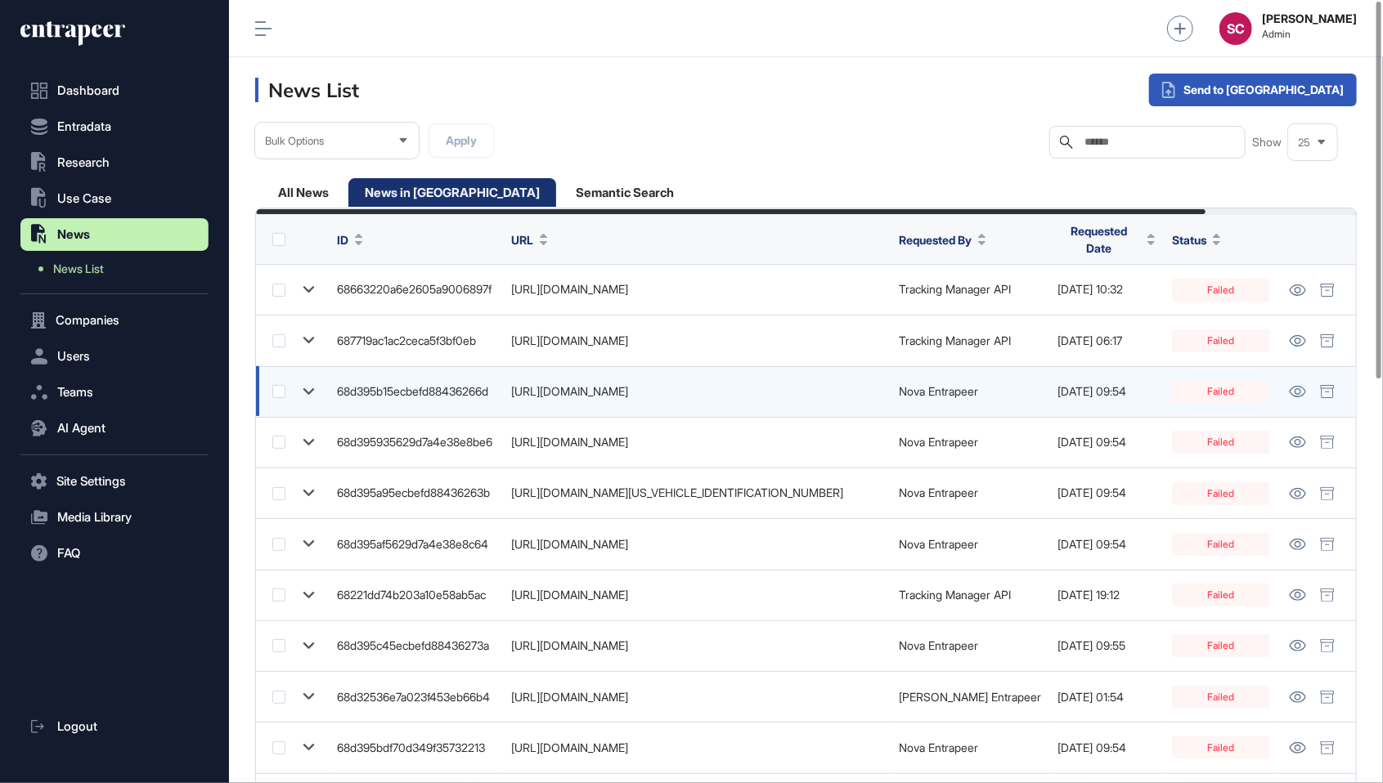
scroll to position [0, 174]
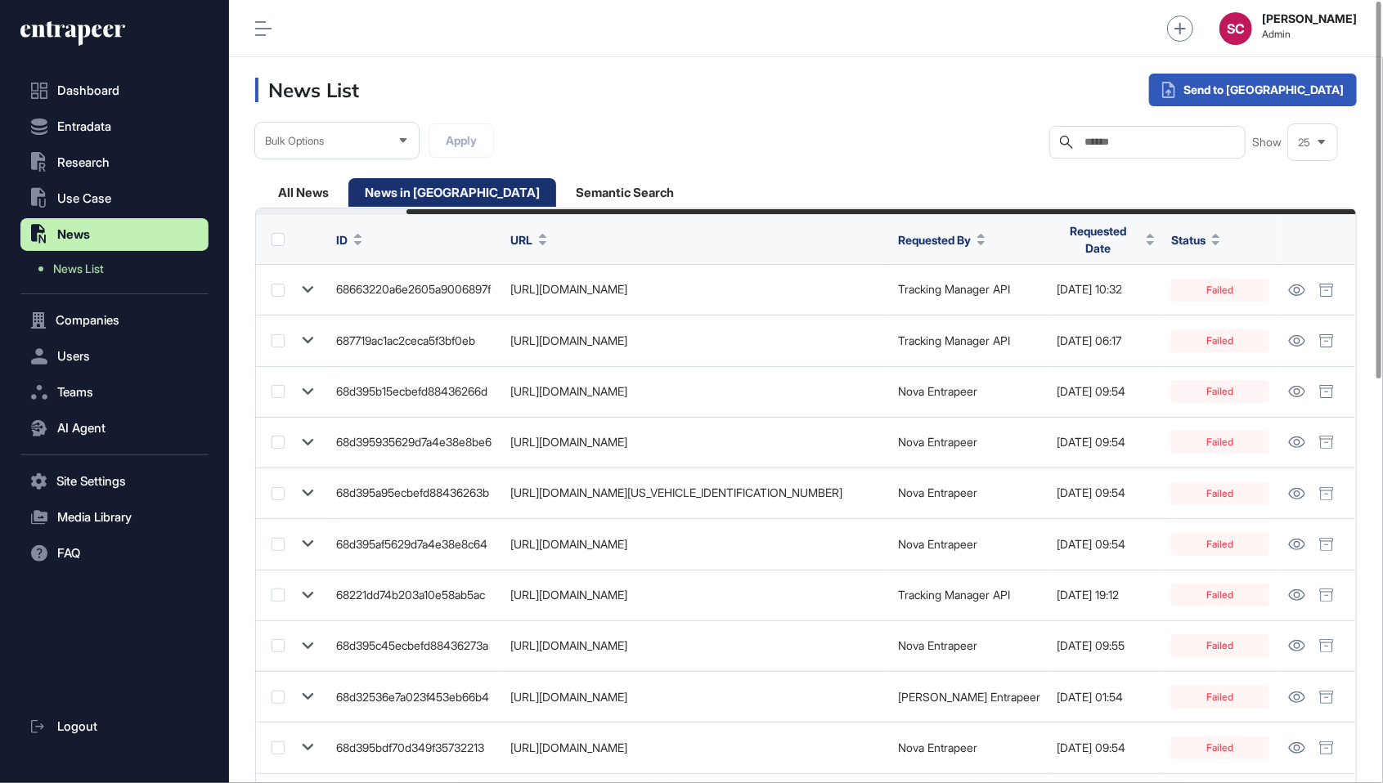
click at [1133, 247] on span "Requested Date" at bounding box center [1097, 239] width 83 height 34
click at [1113, 325] on div "Sort Descending" at bounding box center [1111, 317] width 101 height 24
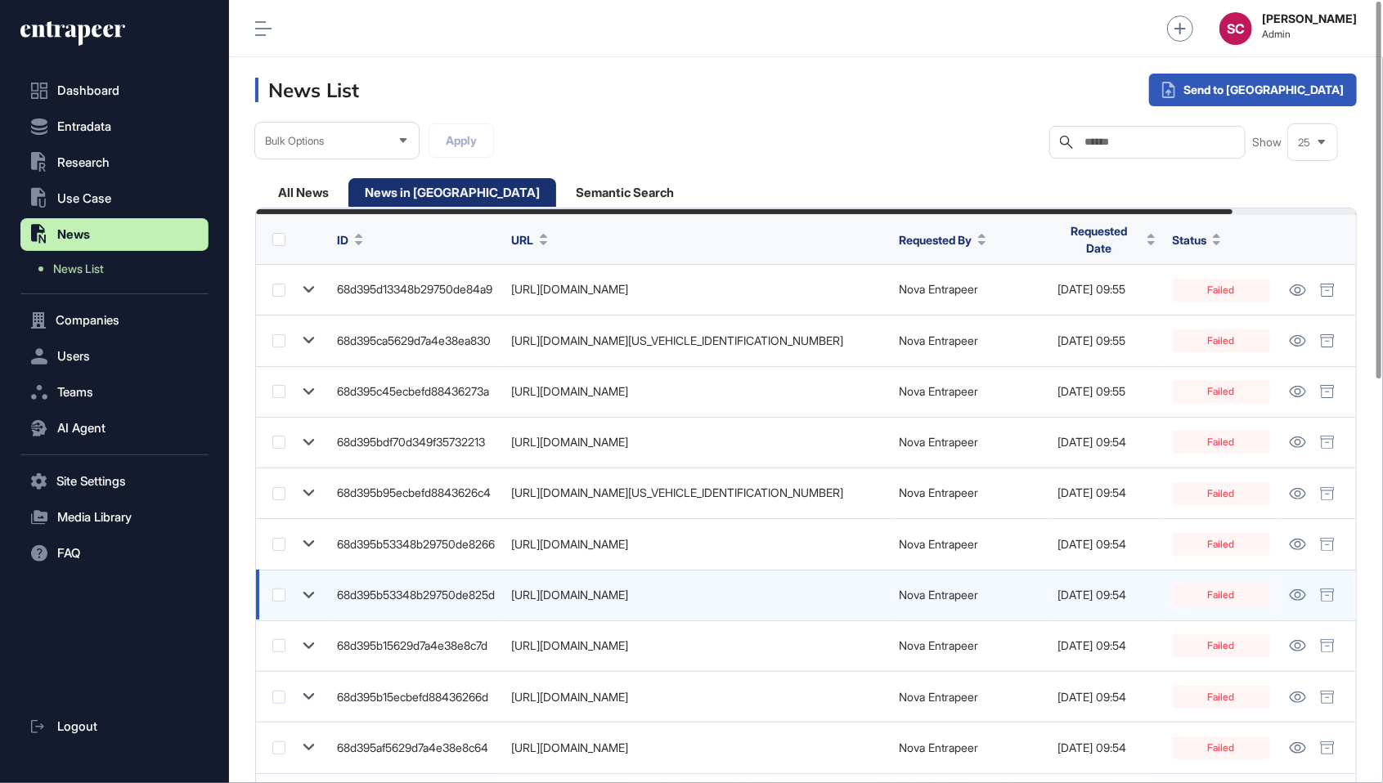
scroll to position [0, 140]
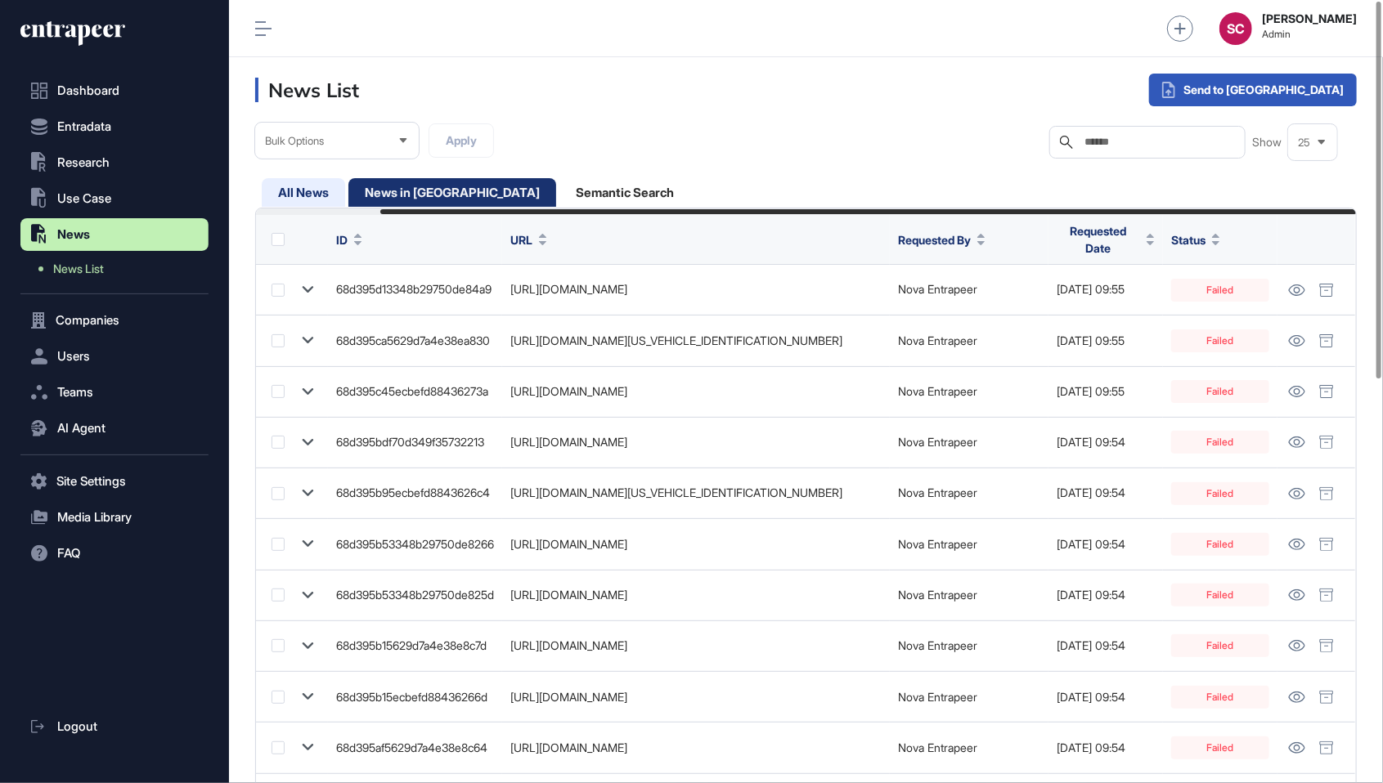
click at [322, 178] on div "All News" at bounding box center [303, 192] width 83 height 29
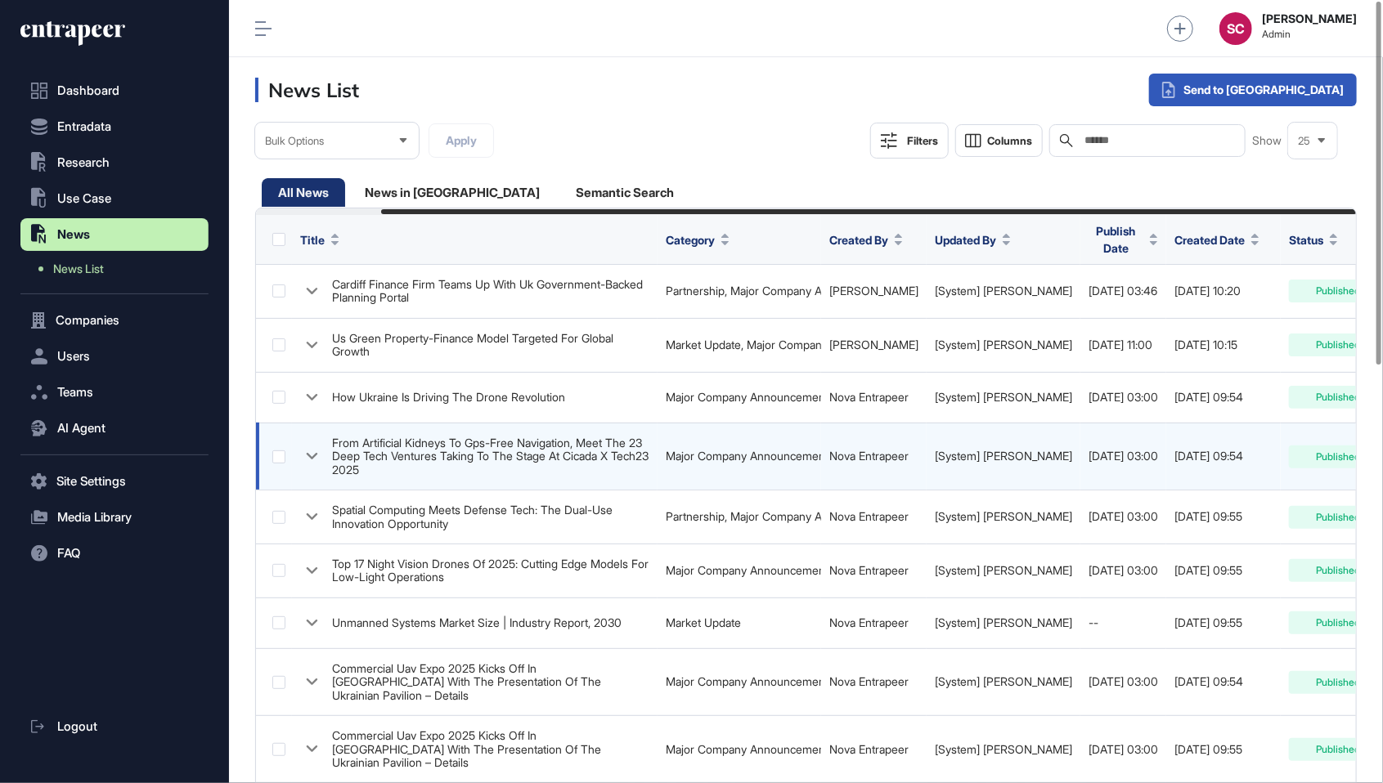
scroll to position [0, 141]
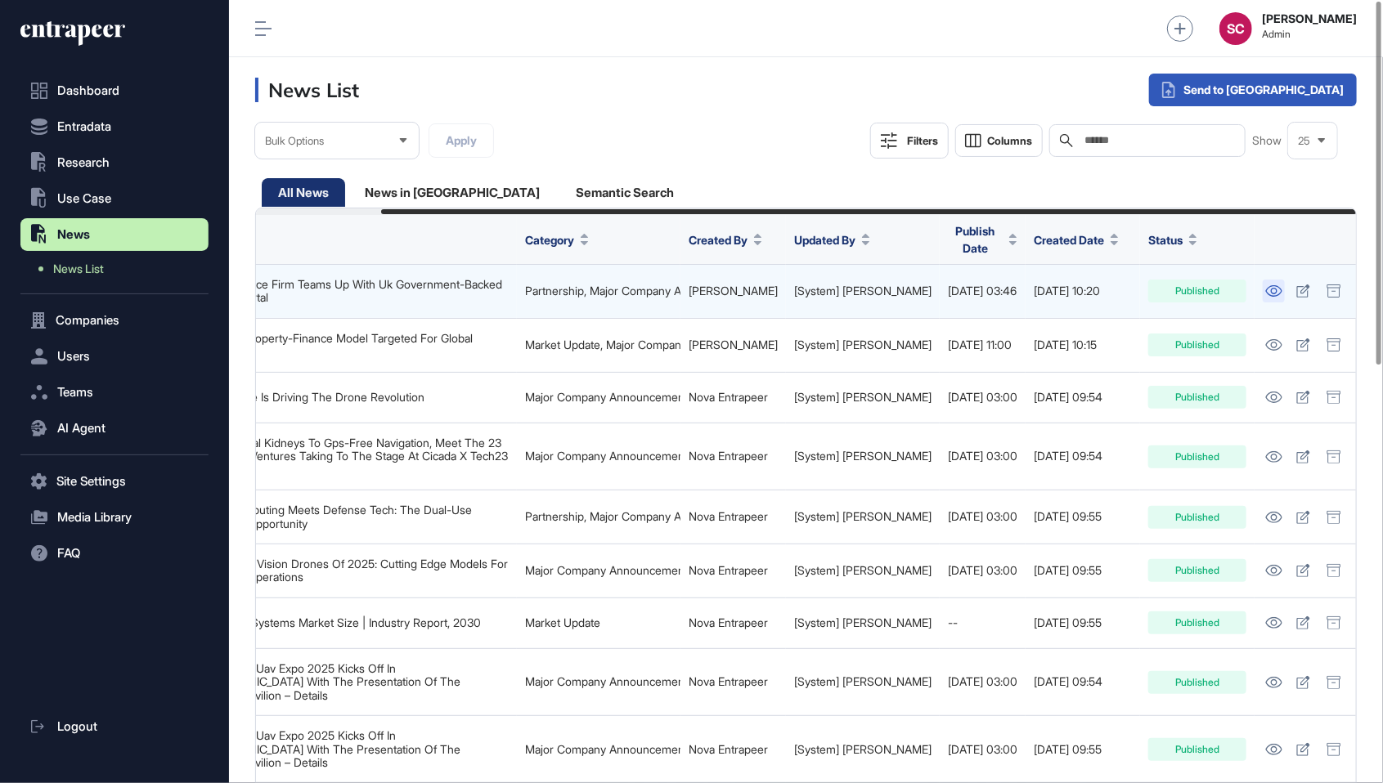
click at [1265, 288] on icon at bounding box center [1273, 290] width 17 height 11
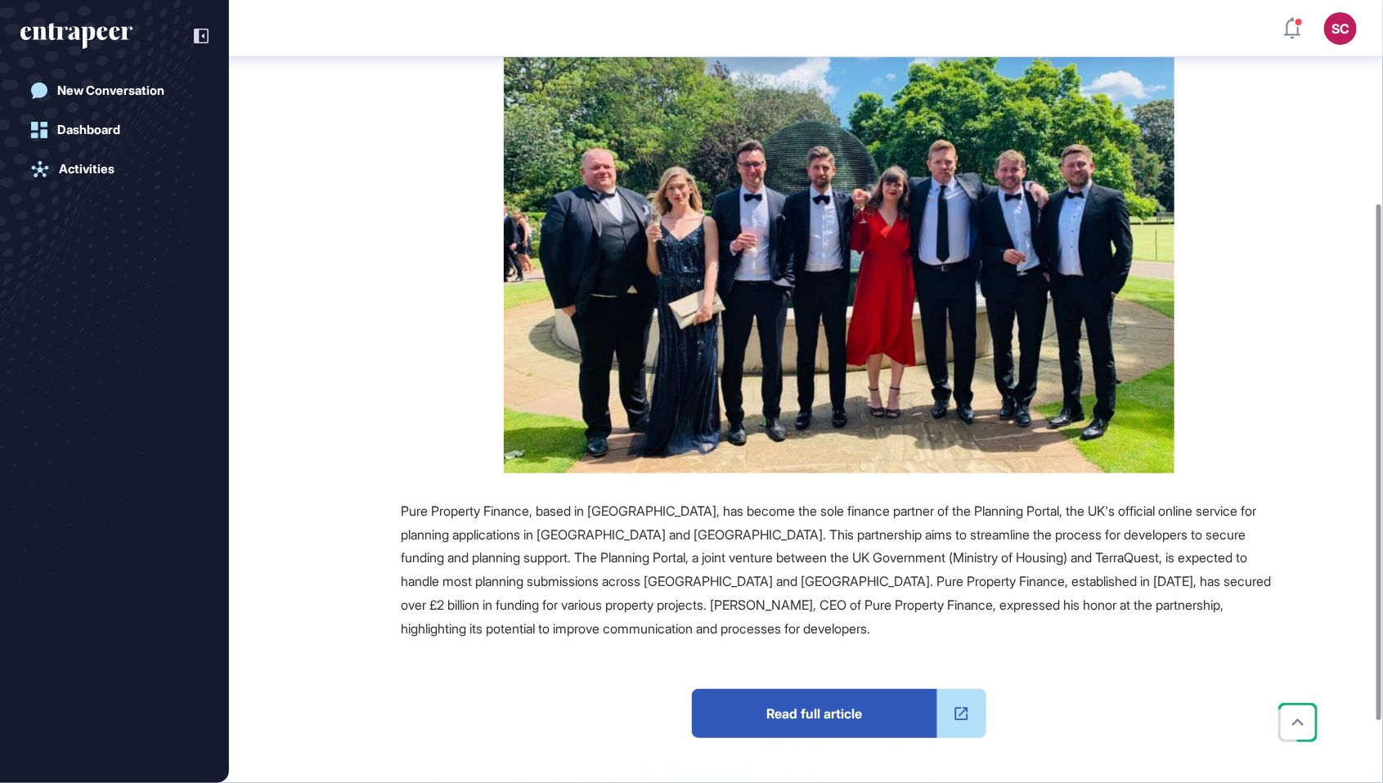
scroll to position [304, 0]
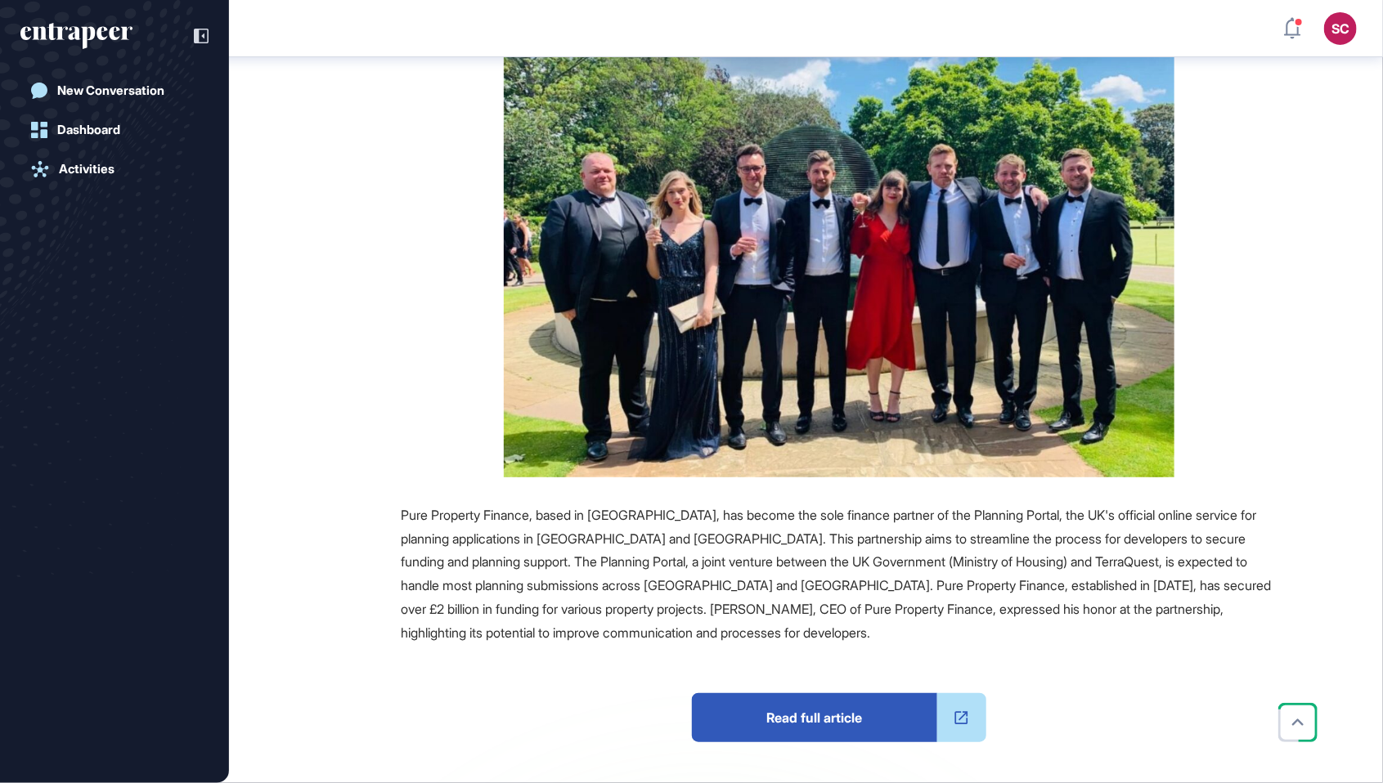
click at [1062, 0] on html "SC Admin Dashboard Dashboard Profile My Content Request More Data New Conversat…" at bounding box center [691, 391] width 1383 height 783
